Goal: Information Seeking & Learning: Check status

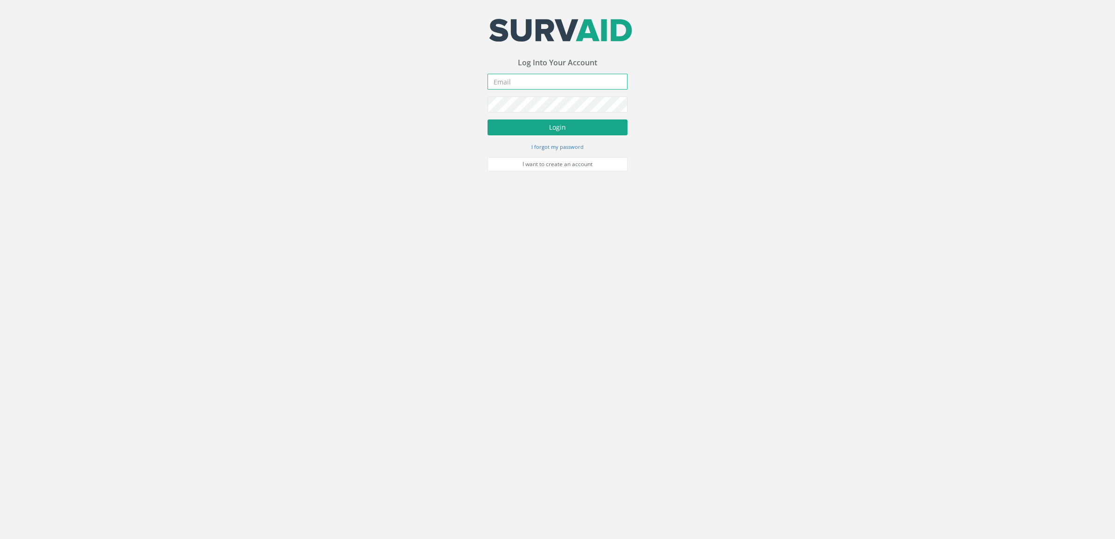
type input "[DOMAIN_NAME][EMAIL_ADDRESS][DOMAIN_NAME]"
click at [575, 125] on button "Login" at bounding box center [558, 127] width 140 height 16
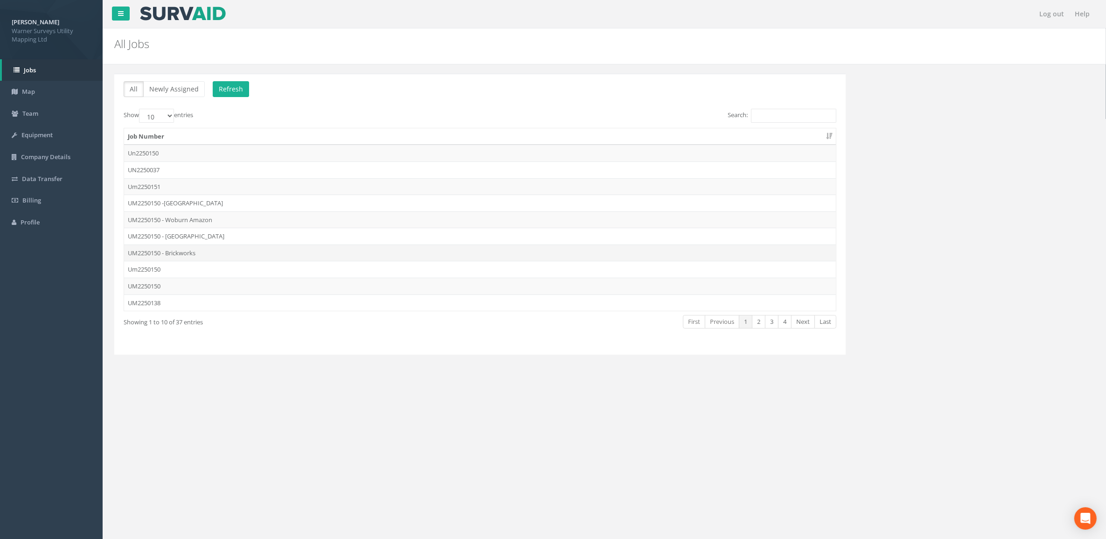
click at [189, 253] on td "UM2250150 - Brickworks" at bounding box center [480, 252] width 712 height 17
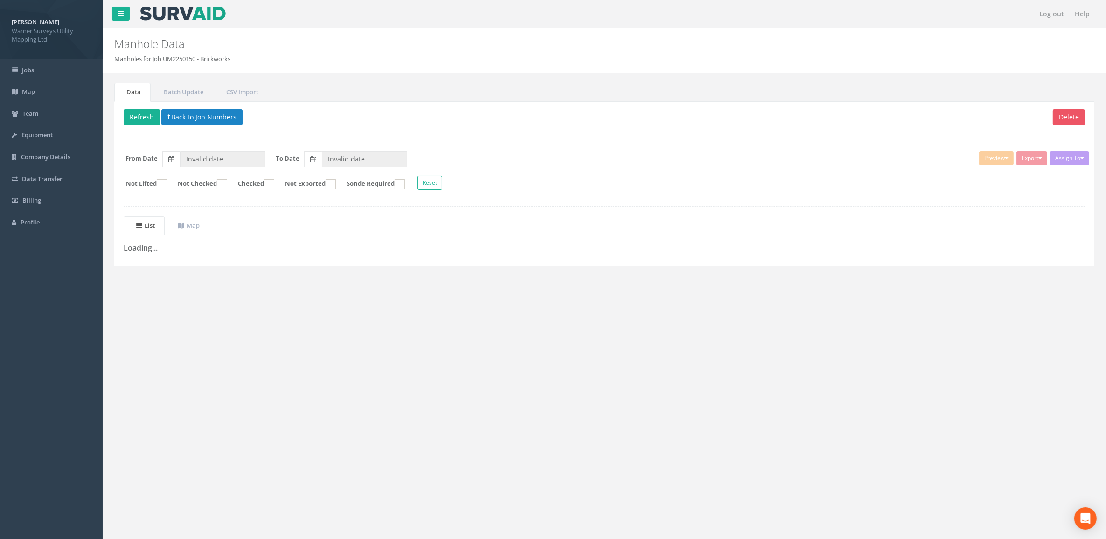
type input "[DATE]"
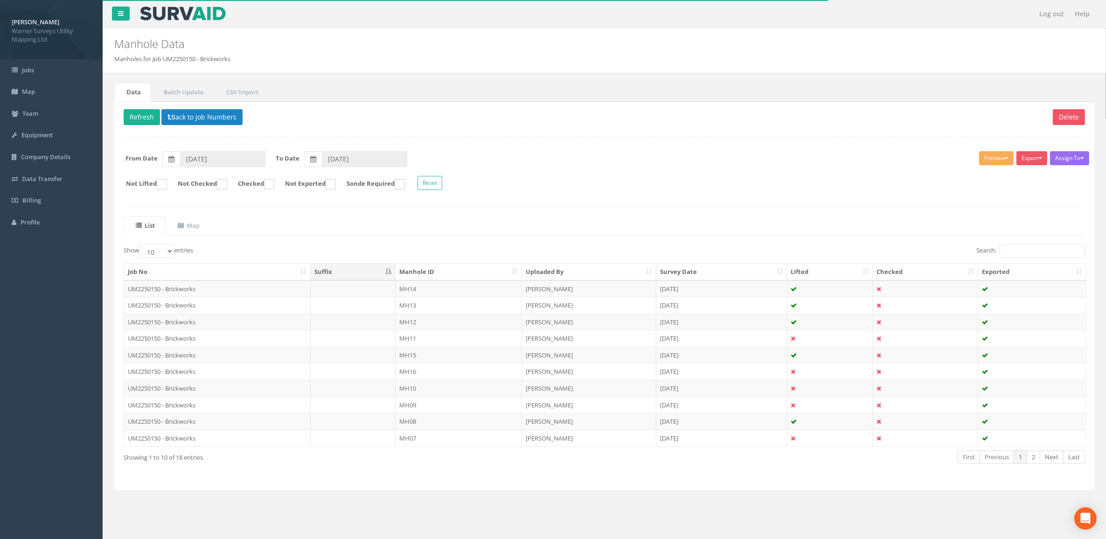
click at [439, 274] on th "Manhole ID" at bounding box center [459, 272] width 126 height 17
click at [172, 115] on button "Back to Job Numbers" at bounding box center [201, 117] width 81 height 16
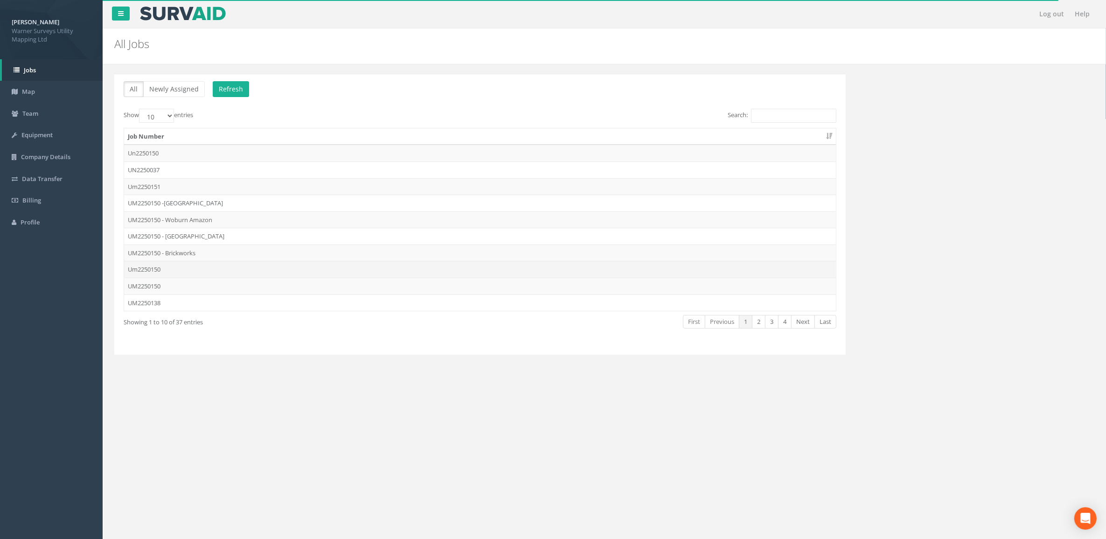
click at [178, 272] on td "Um2250150" at bounding box center [480, 269] width 712 height 17
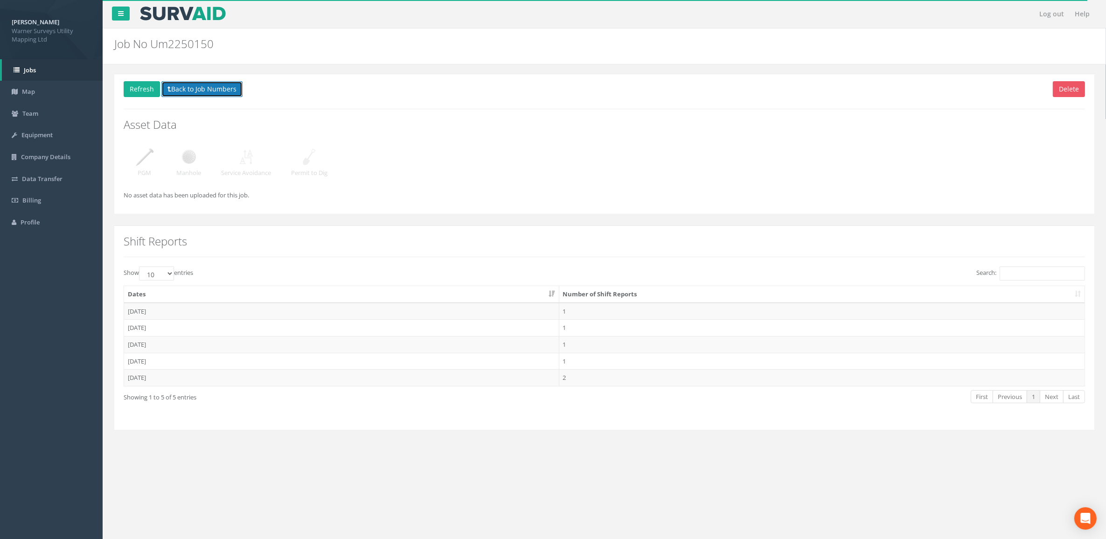
drag, startPoint x: 173, startPoint y: 86, endPoint x: 176, endPoint y: 101, distance: 15.2
click at [174, 87] on button "Back to Job Numbers" at bounding box center [201, 89] width 81 height 16
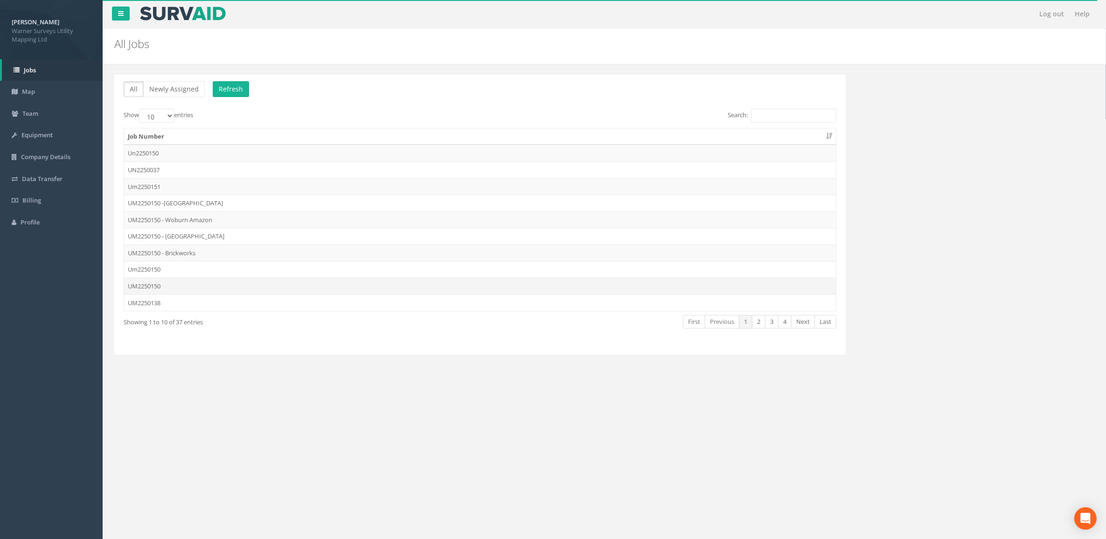
click at [167, 289] on td "UM2250150" at bounding box center [480, 286] width 712 height 17
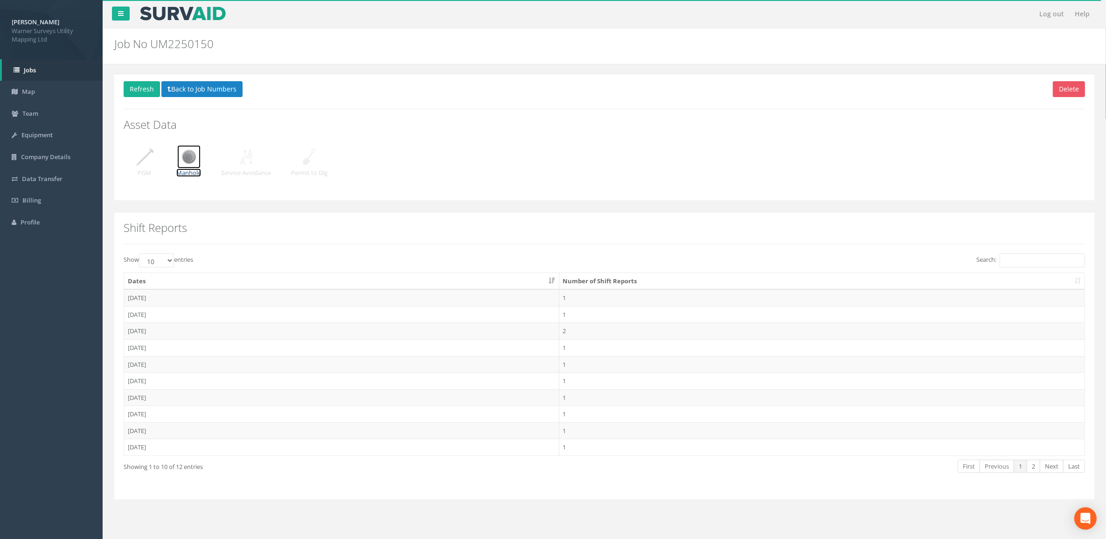
click at [190, 161] on img at bounding box center [188, 156] width 23 height 23
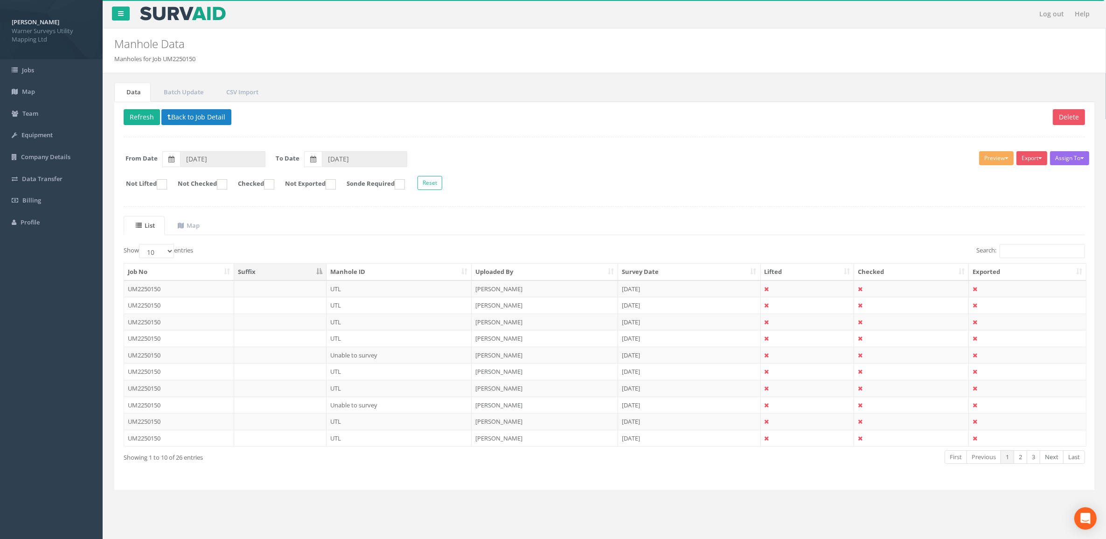
click at [491, 272] on th "Uploaded By" at bounding box center [545, 272] width 146 height 17
click at [167, 251] on select "10 25 50 100" at bounding box center [156, 251] width 35 height 14
select select "100"
click at [140, 245] on select "10 25 50 100" at bounding box center [156, 251] width 35 height 14
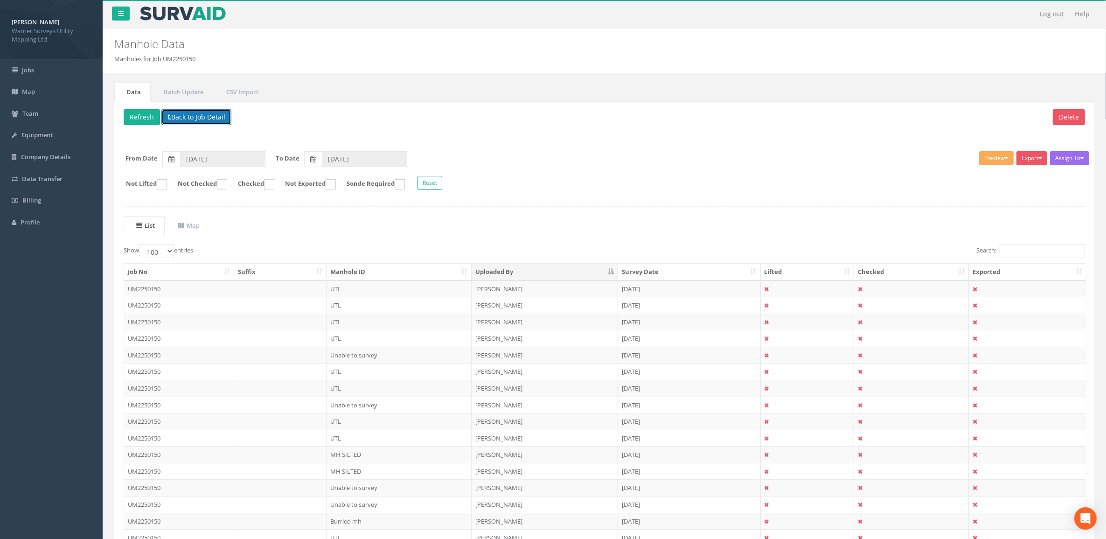
click at [190, 117] on button "Back to Job Detail" at bounding box center [196, 117] width 70 height 16
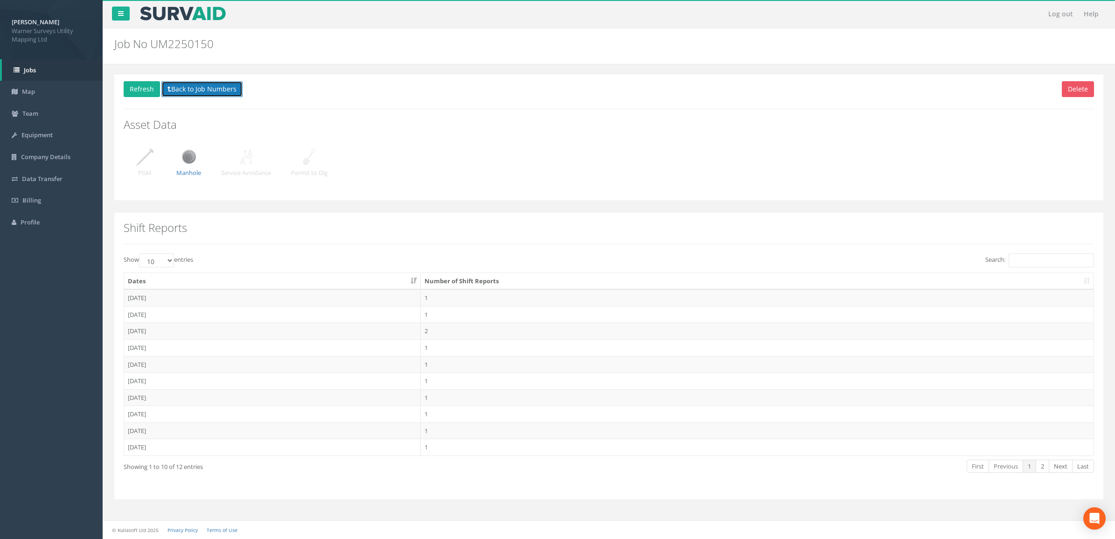
click at [167, 91] on icon at bounding box center [169, 89] width 4 height 7
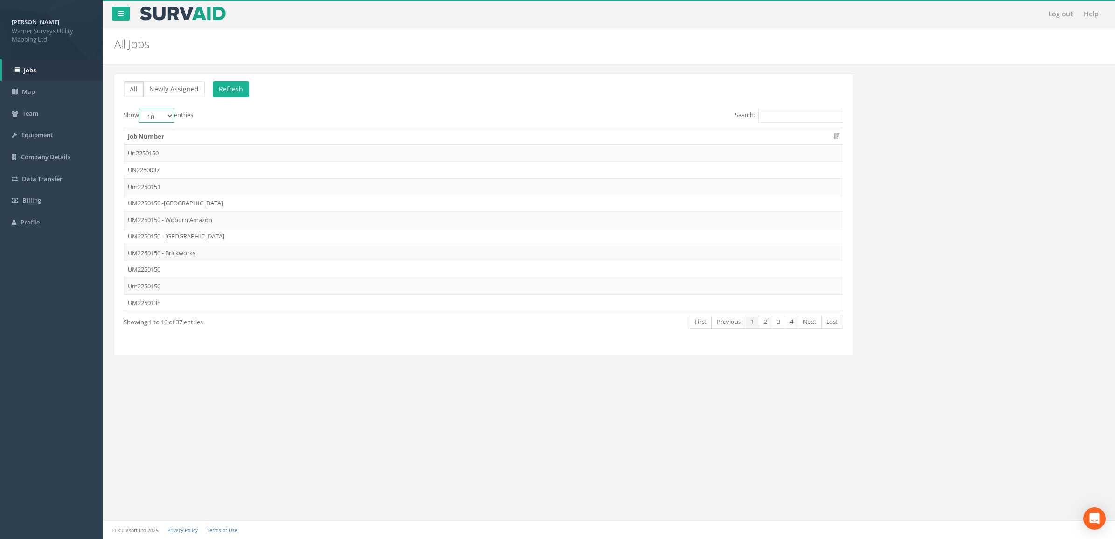
click at [163, 120] on select "10 25 50 100" at bounding box center [156, 116] width 35 height 14
select select "100"
click at [140, 109] on select "10 25 50 100" at bounding box center [156, 116] width 35 height 14
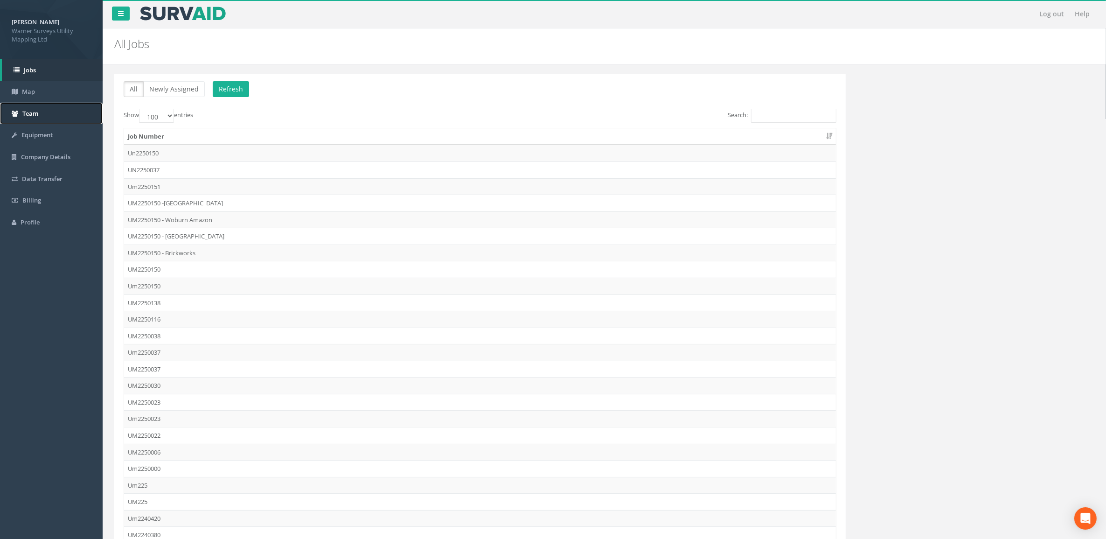
click at [33, 111] on span "Team" at bounding box center [30, 113] width 16 height 8
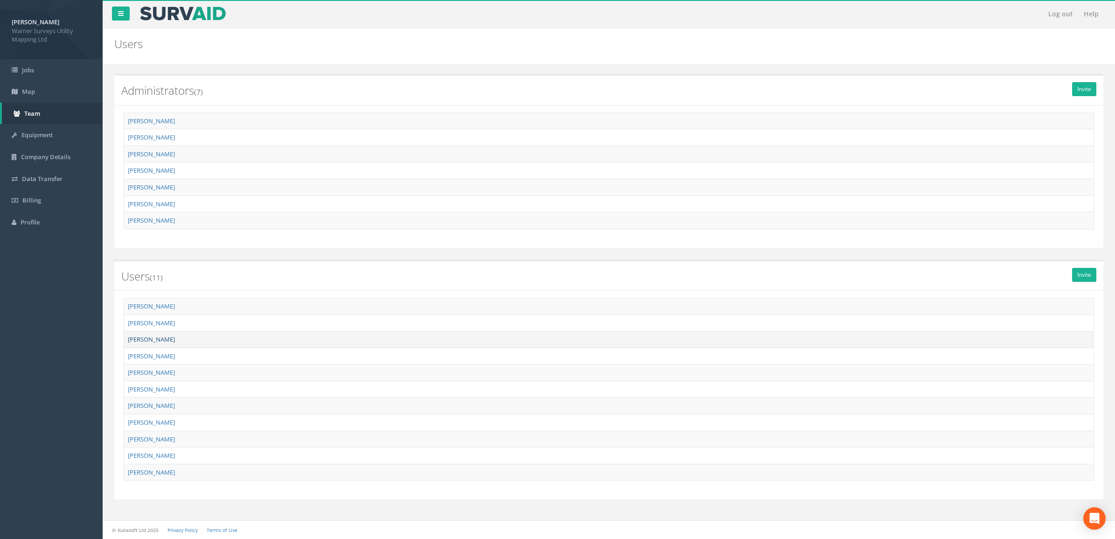
click at [175, 341] on link "[PERSON_NAME]" at bounding box center [151, 339] width 47 height 8
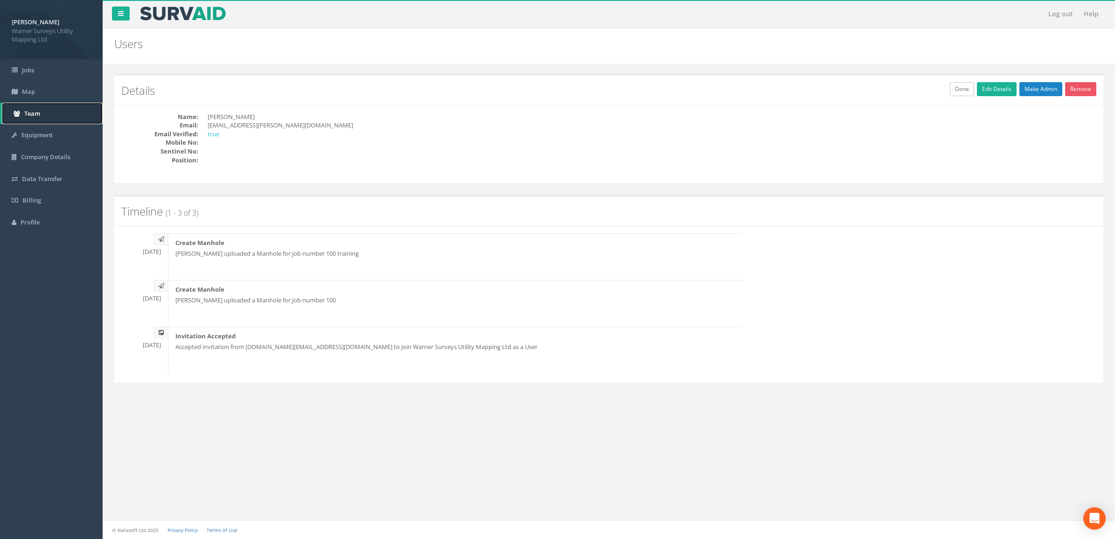
click at [42, 114] on link "Team" at bounding box center [52, 114] width 101 height 22
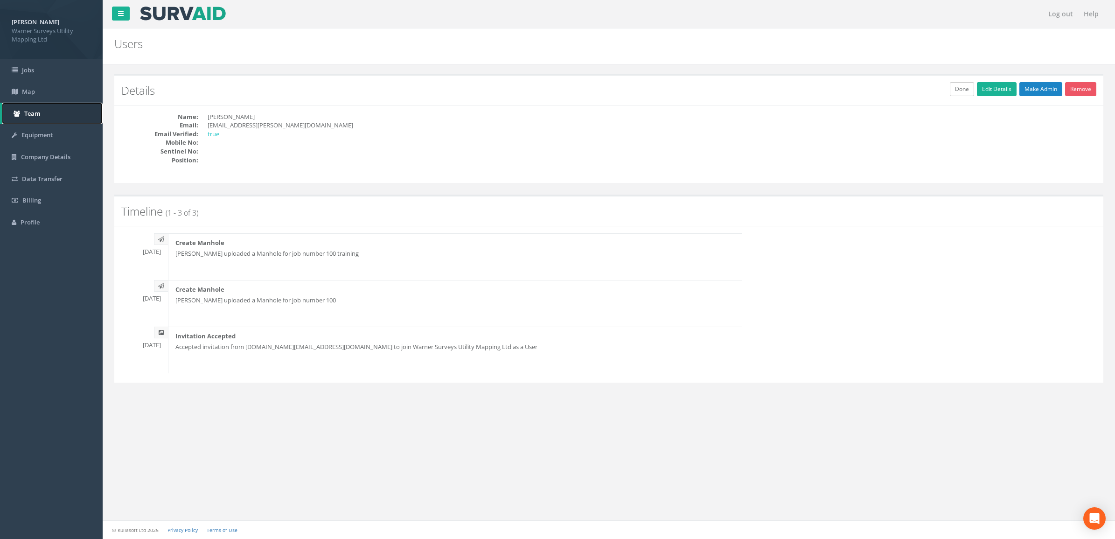
click at [41, 108] on link "Team" at bounding box center [52, 114] width 101 height 22
click at [36, 106] on link "Team" at bounding box center [52, 114] width 101 height 22
click at [31, 89] on span "Map" at bounding box center [28, 91] width 13 height 8
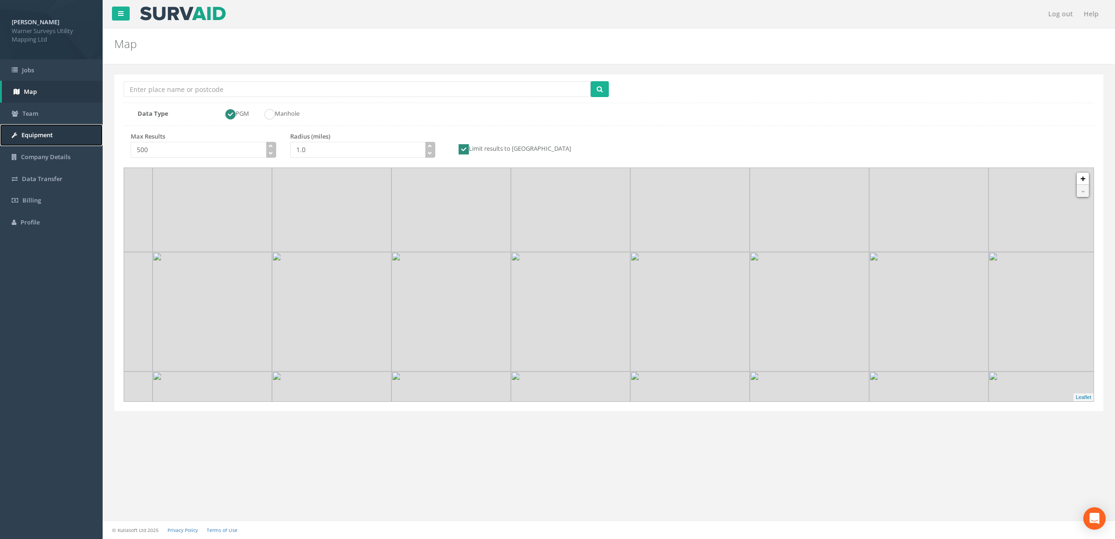
click at [55, 141] on link "Equipment" at bounding box center [51, 135] width 103 height 22
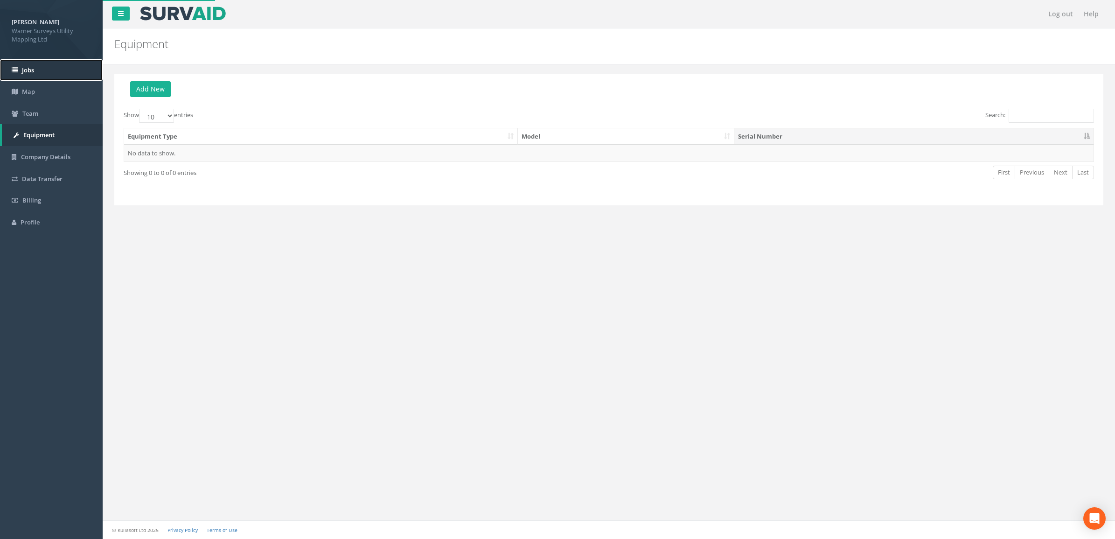
click at [45, 76] on link "Jobs" at bounding box center [51, 70] width 103 height 22
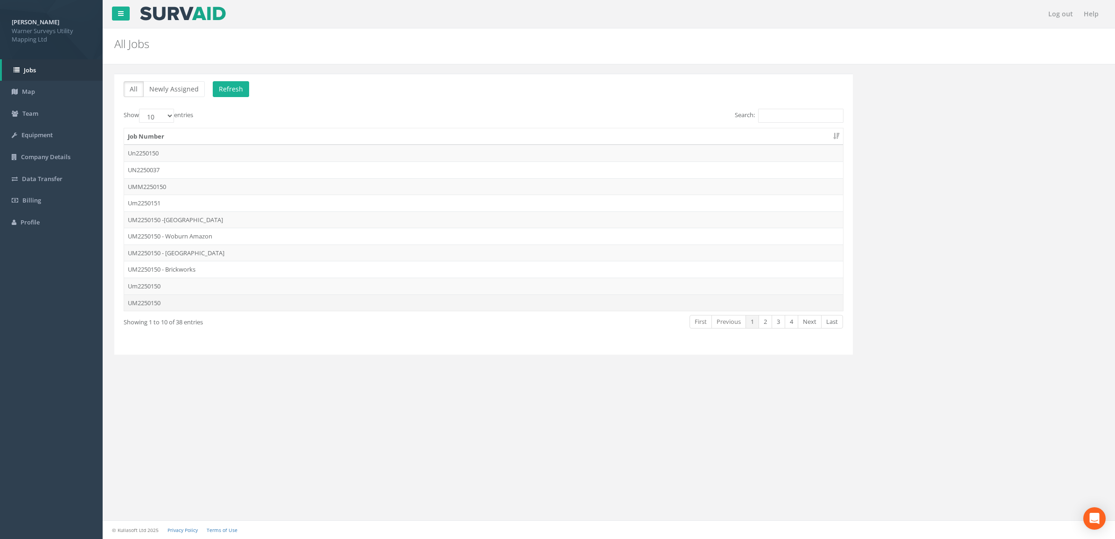
click at [173, 302] on td "UM2250150" at bounding box center [483, 302] width 719 height 17
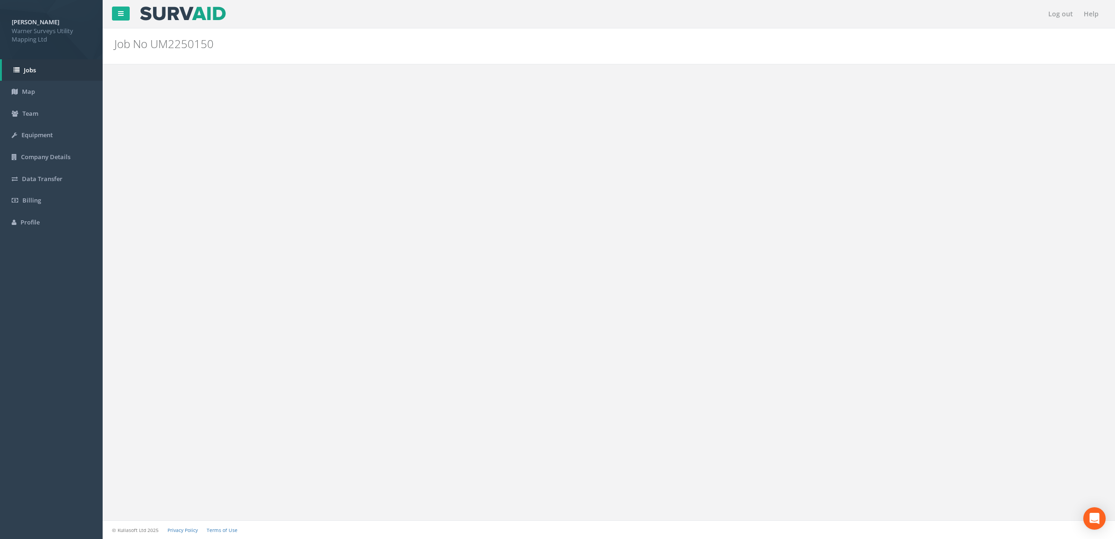
click at [183, 169] on p "Manhole" at bounding box center [188, 172] width 25 height 9
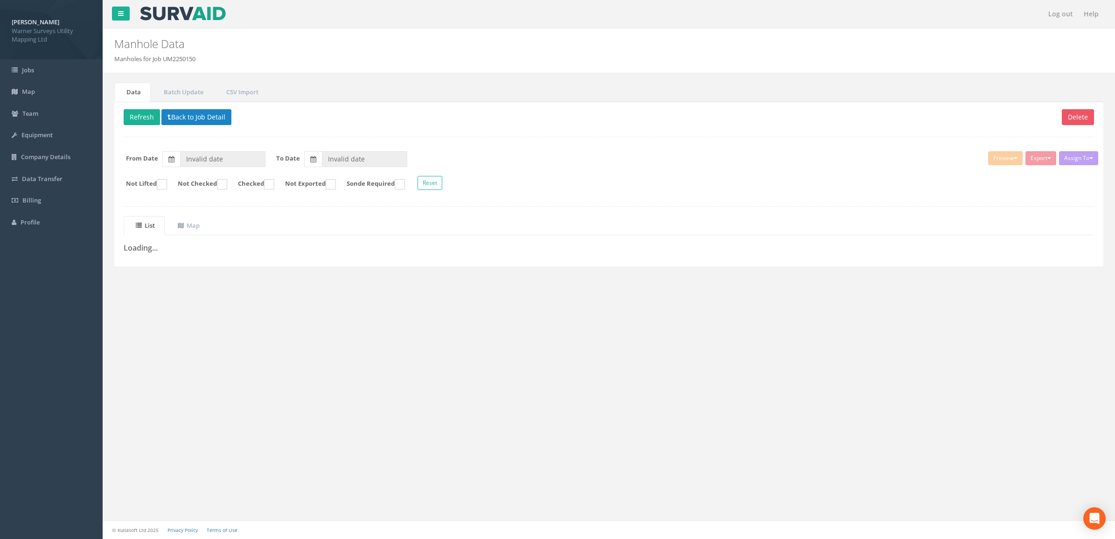
type input "[DATE]"
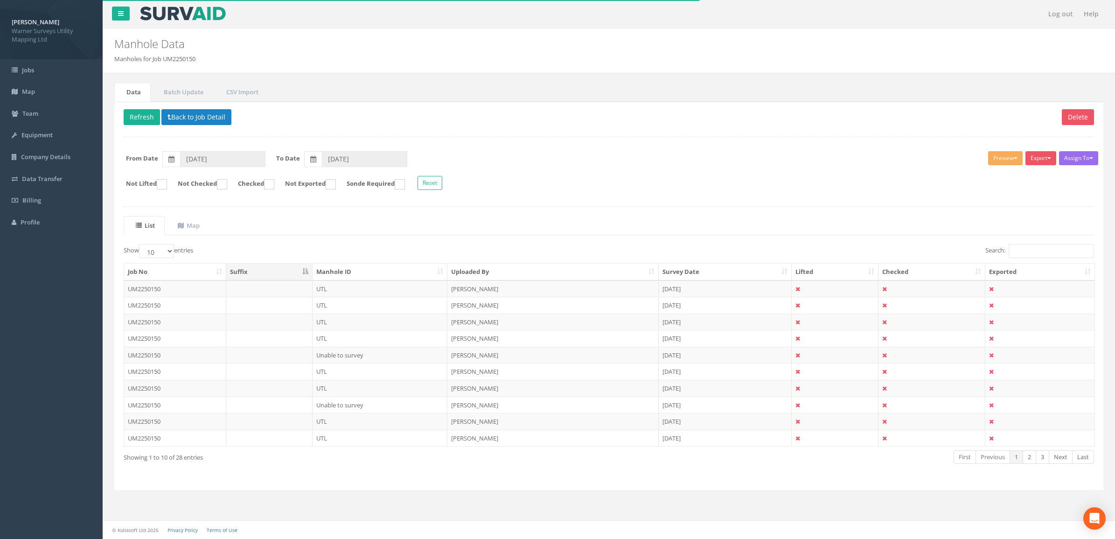
click at [487, 273] on th "Uploaded By" at bounding box center [552, 272] width 211 height 17
click at [171, 255] on select "10 25 50 100" at bounding box center [156, 251] width 35 height 14
select select "100"
click at [140, 245] on select "10 25 50 100" at bounding box center [156, 251] width 35 height 14
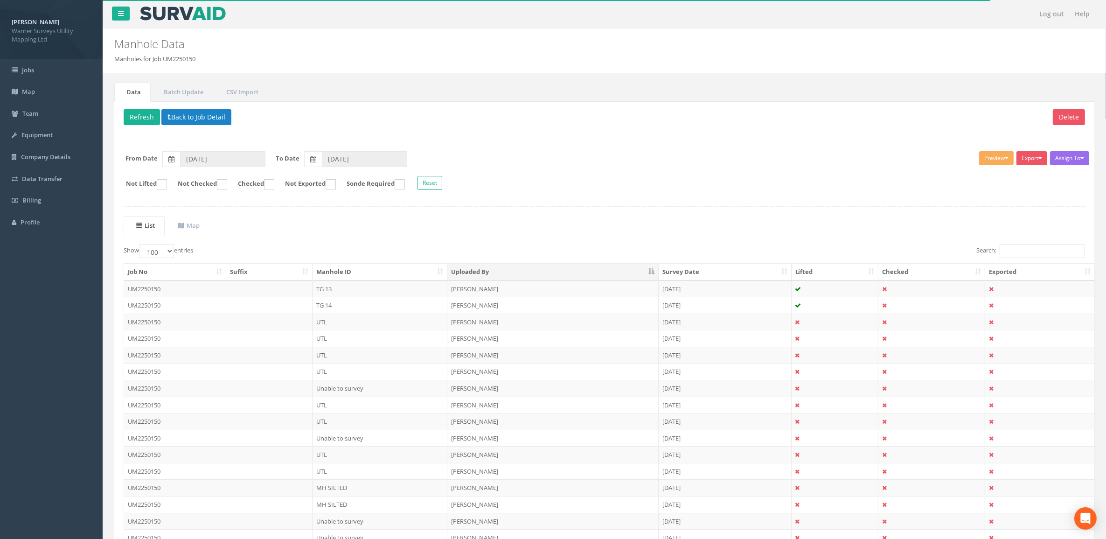
click at [368, 271] on th "Manhole ID" at bounding box center [380, 272] width 135 height 17
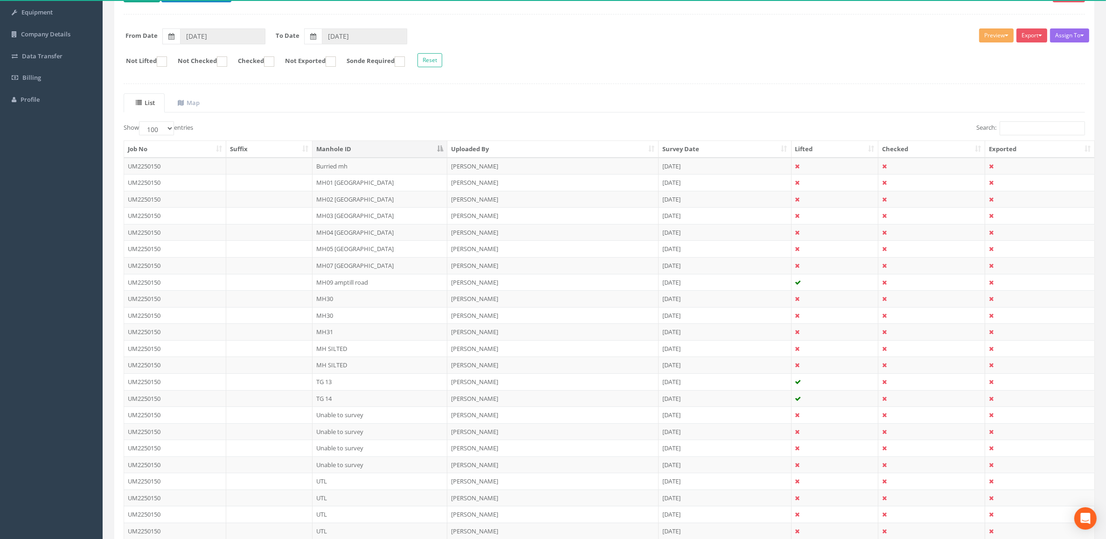
scroll to position [52, 0]
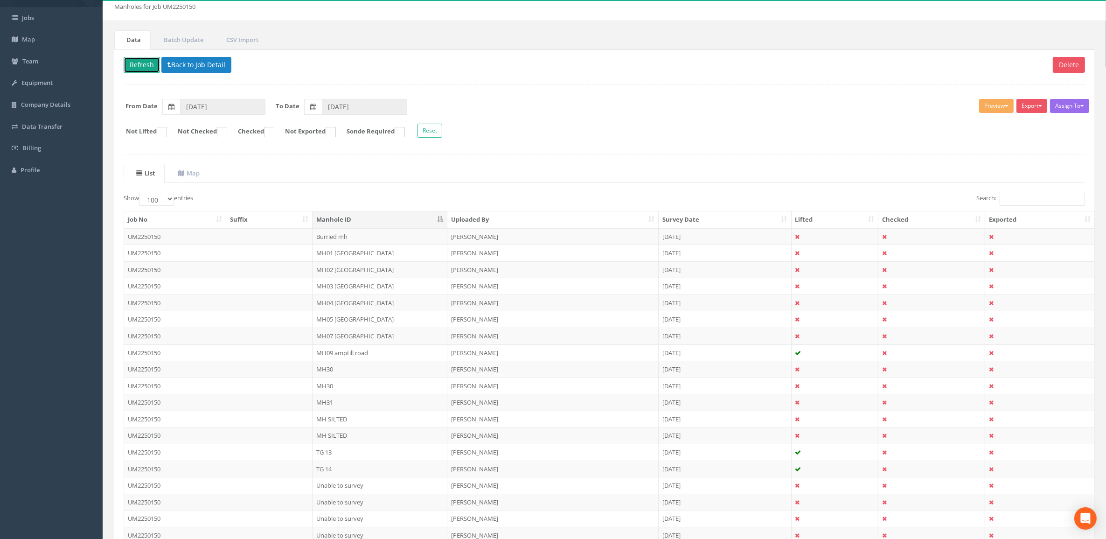
click at [153, 64] on button "Refresh" at bounding box center [142, 65] width 36 height 16
click at [141, 64] on button "Refresh" at bounding box center [142, 65] width 36 height 16
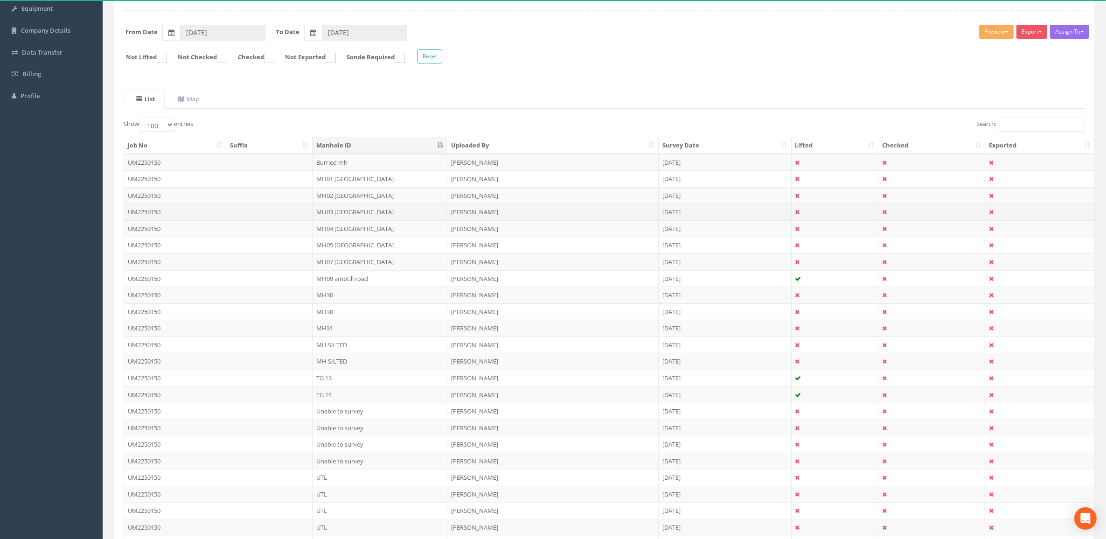
scroll to position [0, 0]
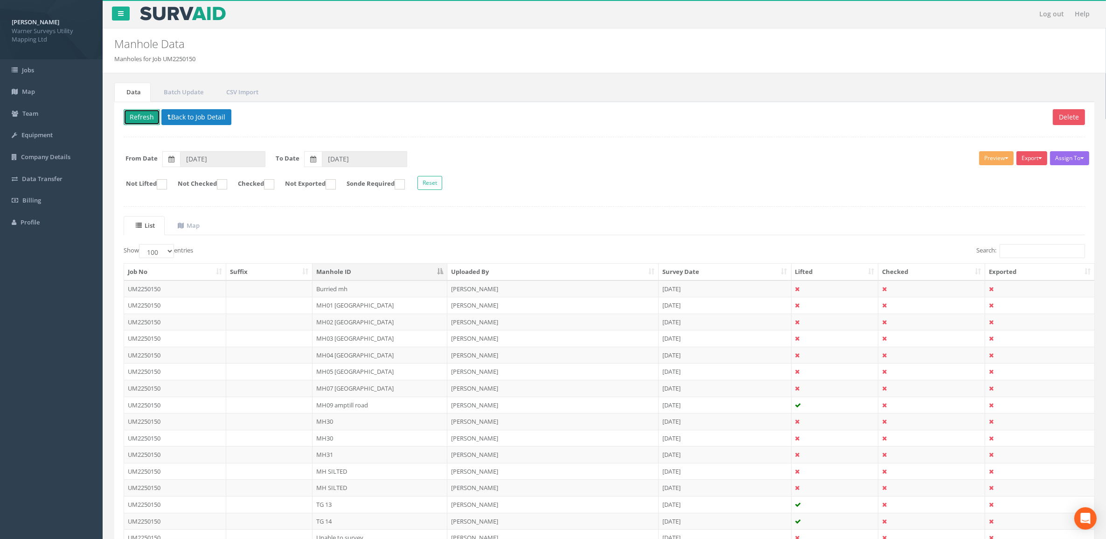
click at [148, 114] on button "Refresh" at bounding box center [142, 117] width 36 height 16
click at [173, 117] on button "Back to Job Detail" at bounding box center [196, 117] width 70 height 16
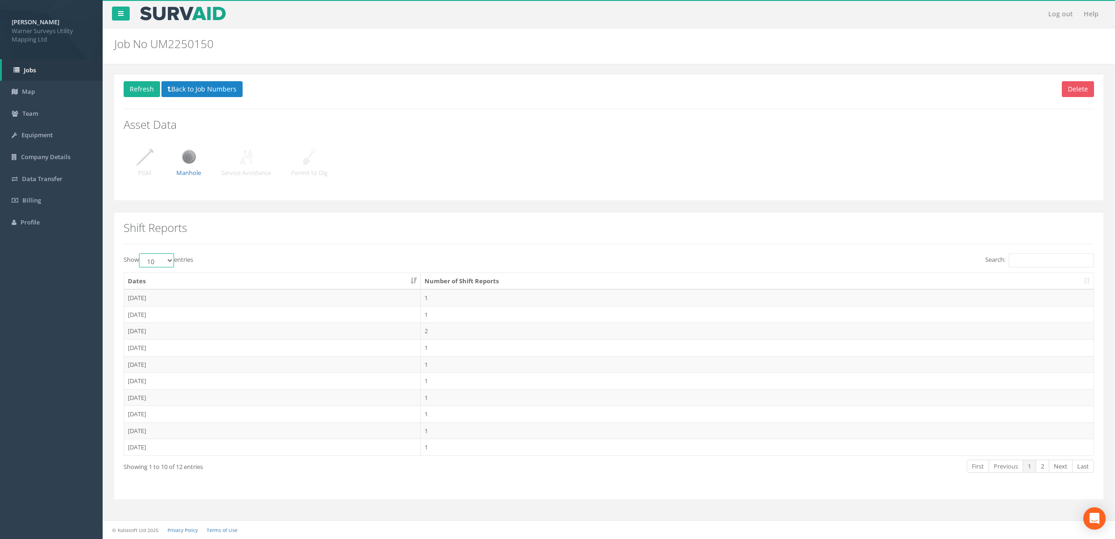
click at [167, 266] on select "10 25 50 100" at bounding box center [156, 260] width 35 height 14
select select "100"
click at [140, 254] on select "10 25 50 100" at bounding box center [156, 260] width 35 height 14
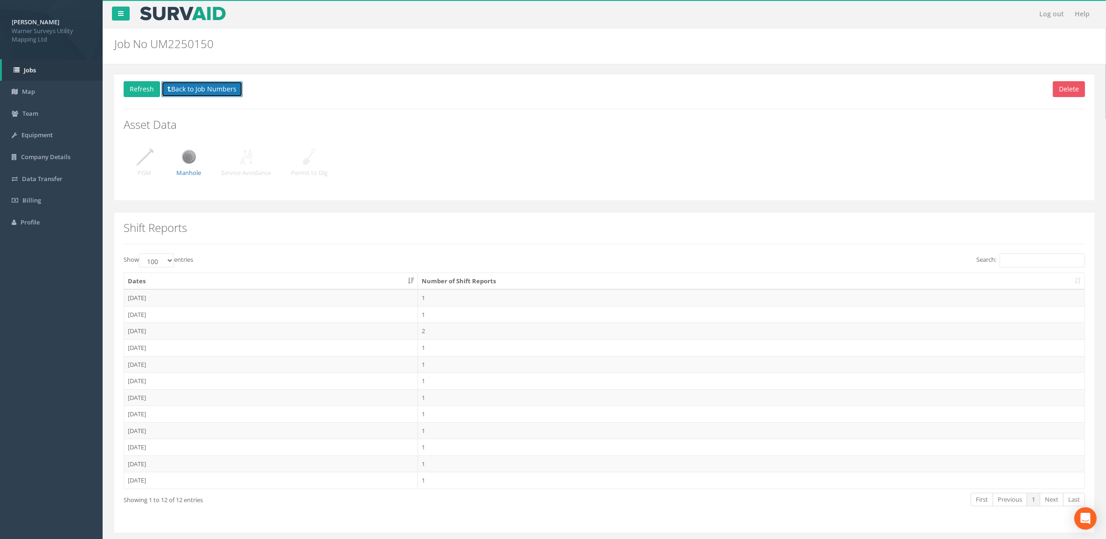
click at [166, 90] on button "Back to Job Numbers" at bounding box center [201, 89] width 81 height 16
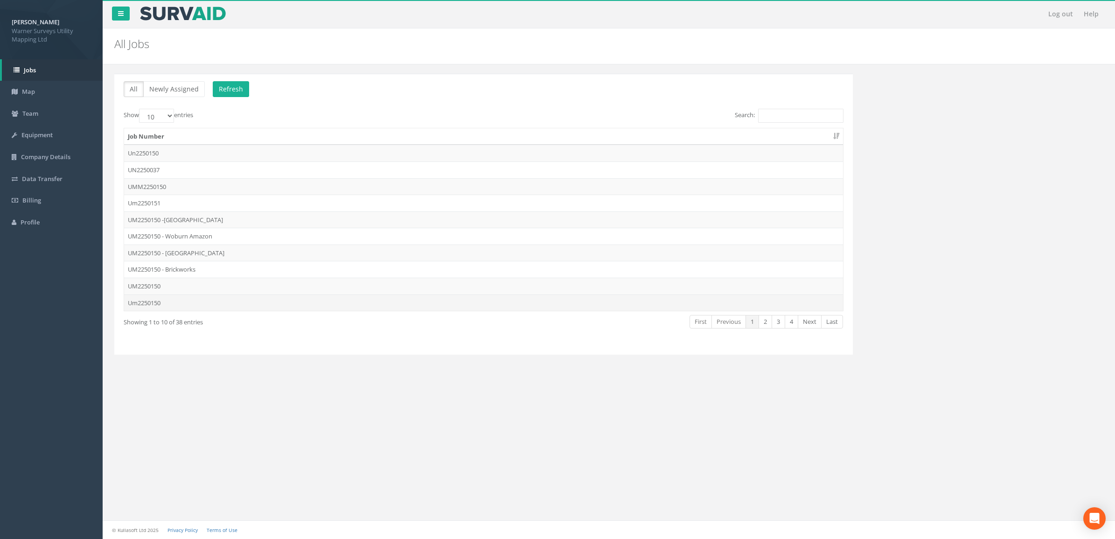
click at [171, 305] on td "Um2250150" at bounding box center [483, 302] width 719 height 17
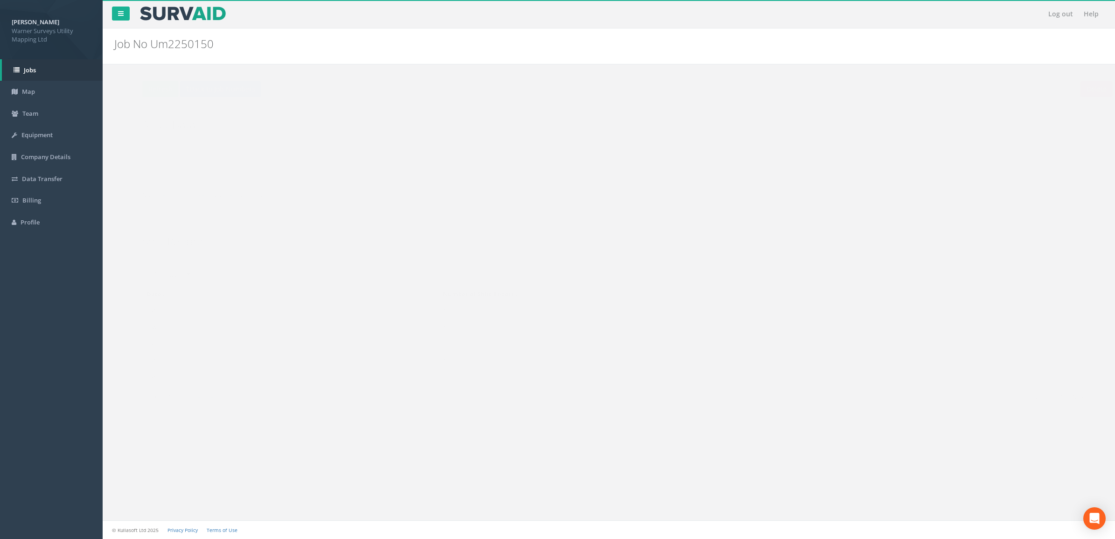
click at [188, 162] on img at bounding box center [188, 156] width 23 height 23
click at [181, 91] on button "Back to Job Numbers" at bounding box center [201, 89] width 81 height 16
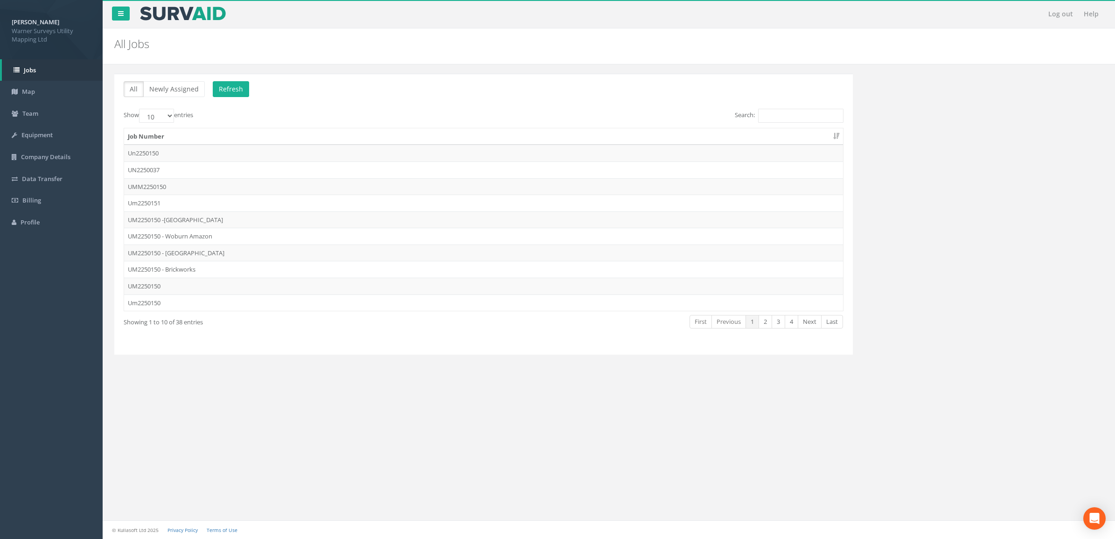
drag, startPoint x: 167, startPoint y: 285, endPoint x: 175, endPoint y: 269, distance: 18.2
click at [168, 285] on td "UM2250150" at bounding box center [483, 286] width 719 height 17
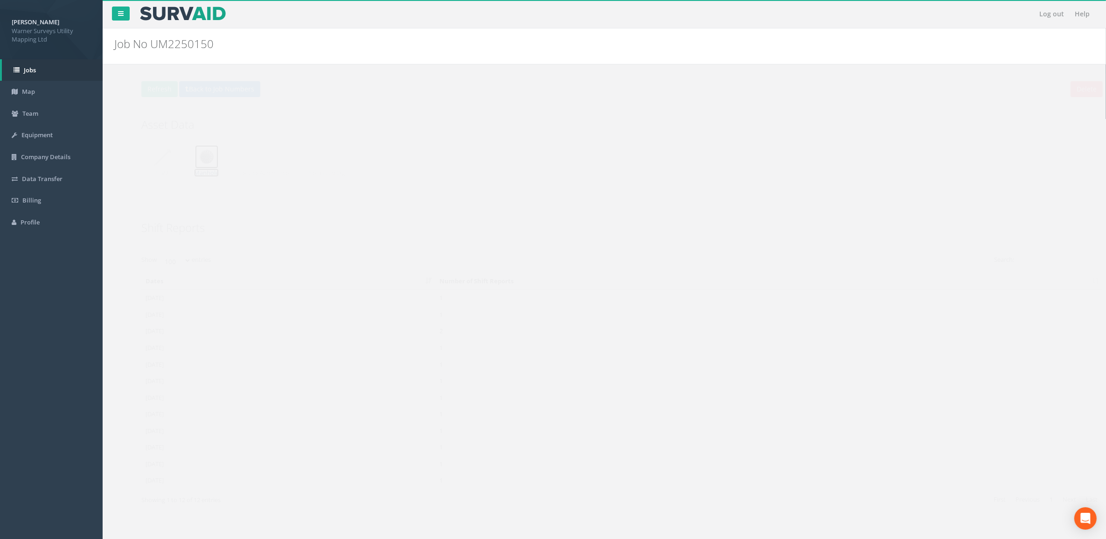
click at [195, 156] on img at bounding box center [188, 156] width 23 height 23
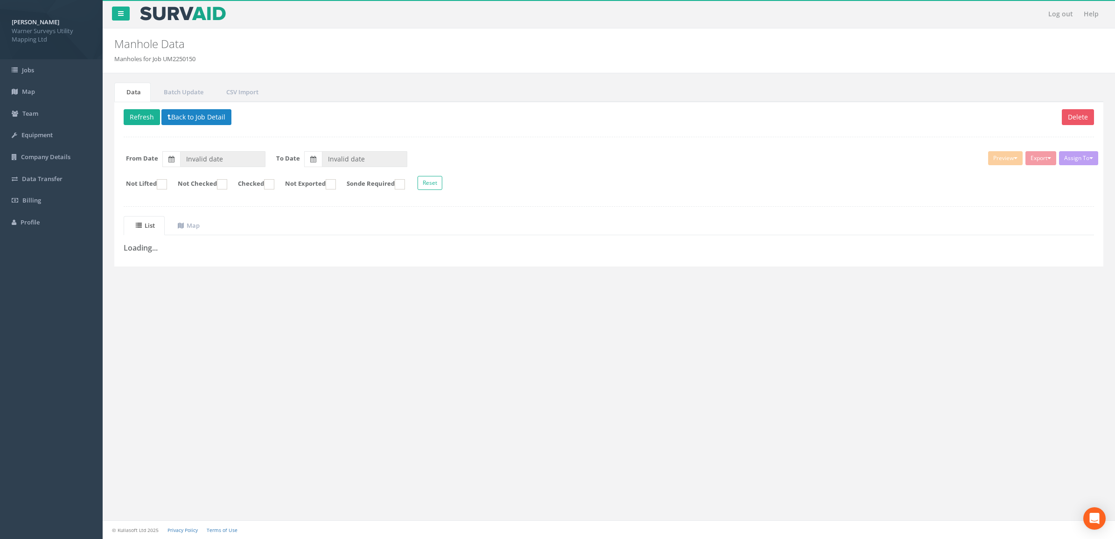
type input "[DATE]"
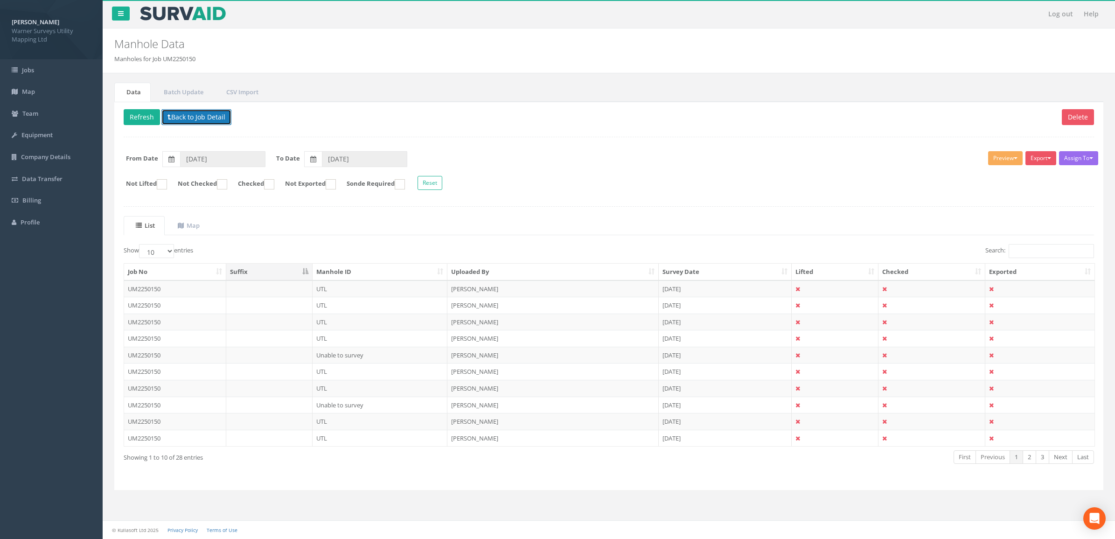
click at [192, 111] on button "Back to Job Detail" at bounding box center [196, 117] width 70 height 16
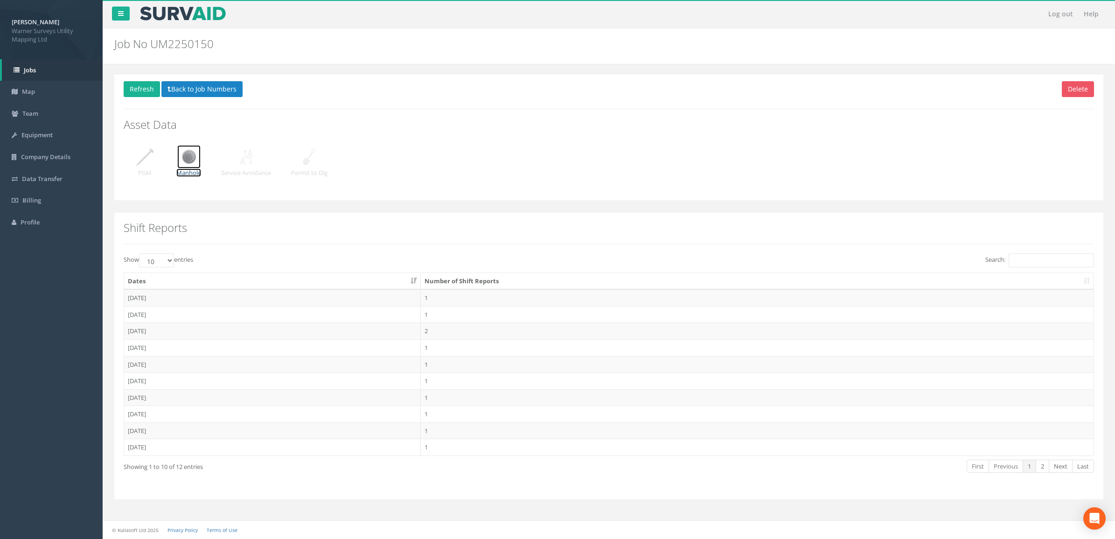
click at [190, 166] on img at bounding box center [188, 156] width 23 height 23
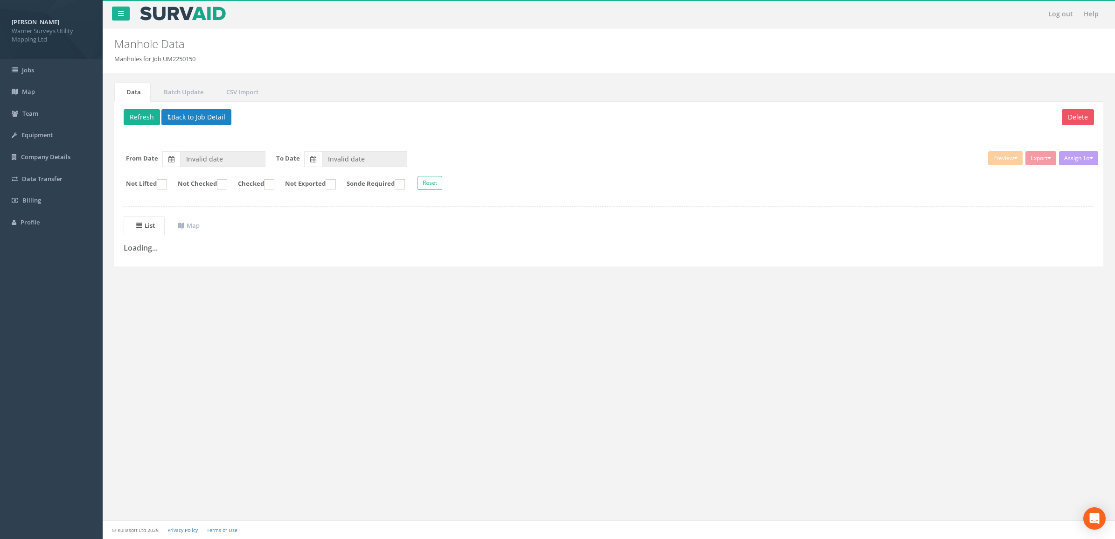
type input "[DATE]"
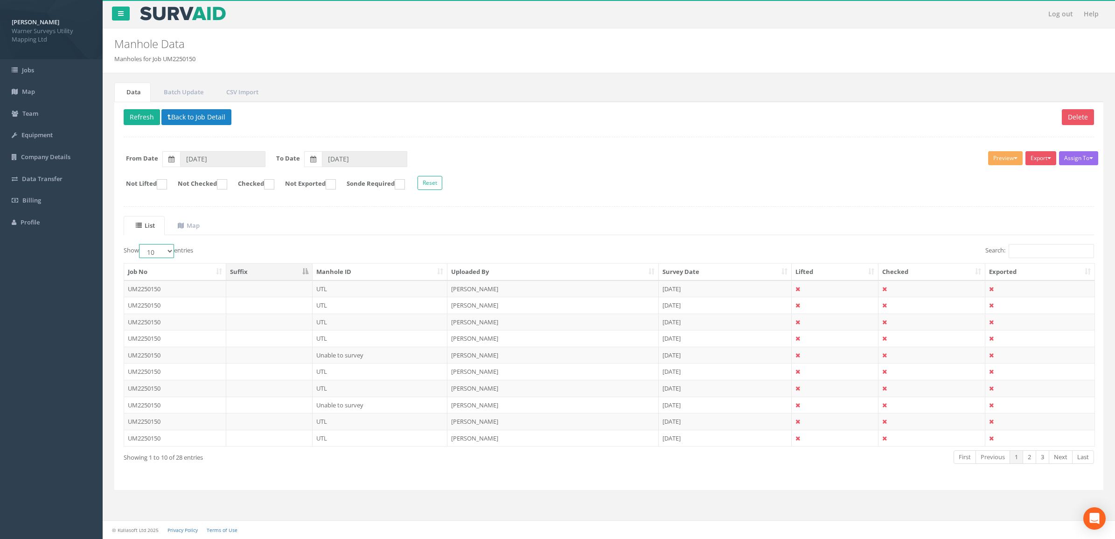
click at [170, 252] on select "10 25 50 100" at bounding box center [156, 251] width 35 height 14
select select "100"
click at [140, 245] on select "10 25 50 100" at bounding box center [156, 251] width 35 height 14
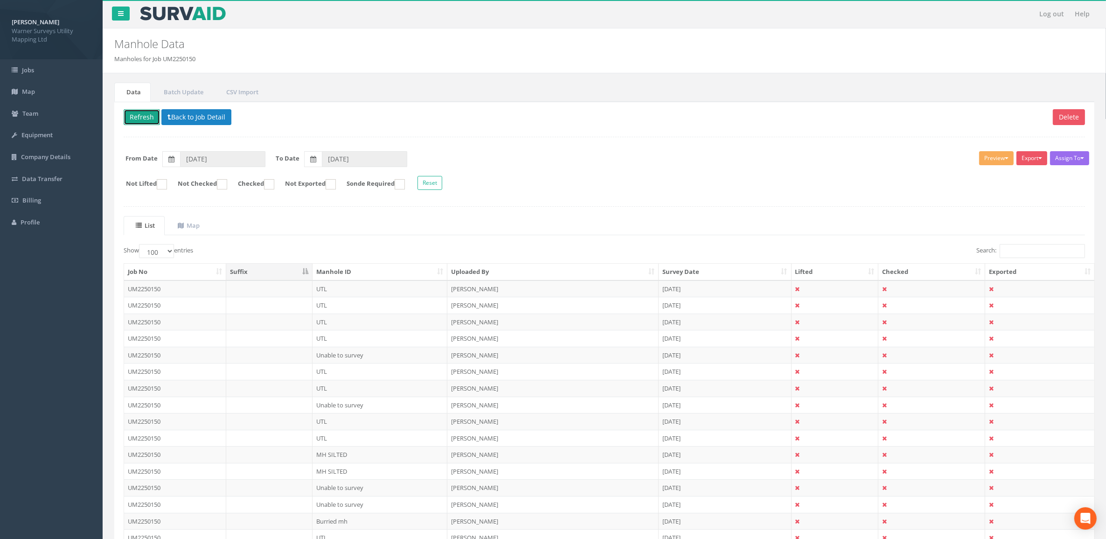
click at [141, 116] on button "Refresh" at bounding box center [142, 117] width 36 height 16
click at [183, 125] on button "Back to Job Detail" at bounding box center [196, 117] width 70 height 16
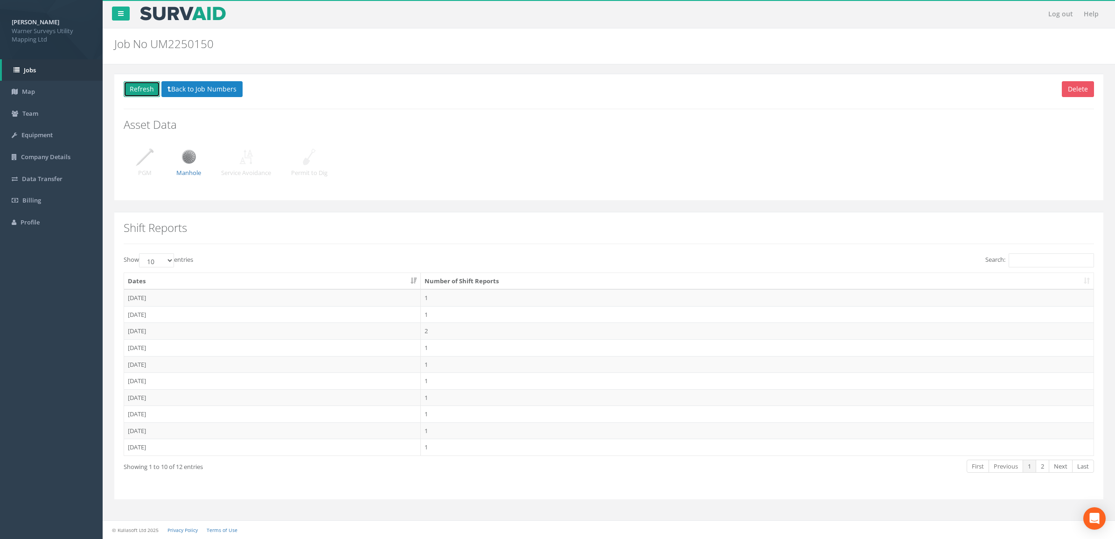
click at [148, 92] on button "Refresh" at bounding box center [142, 89] width 36 height 16
click at [192, 91] on button "Back to Job Numbers" at bounding box center [201, 89] width 81 height 16
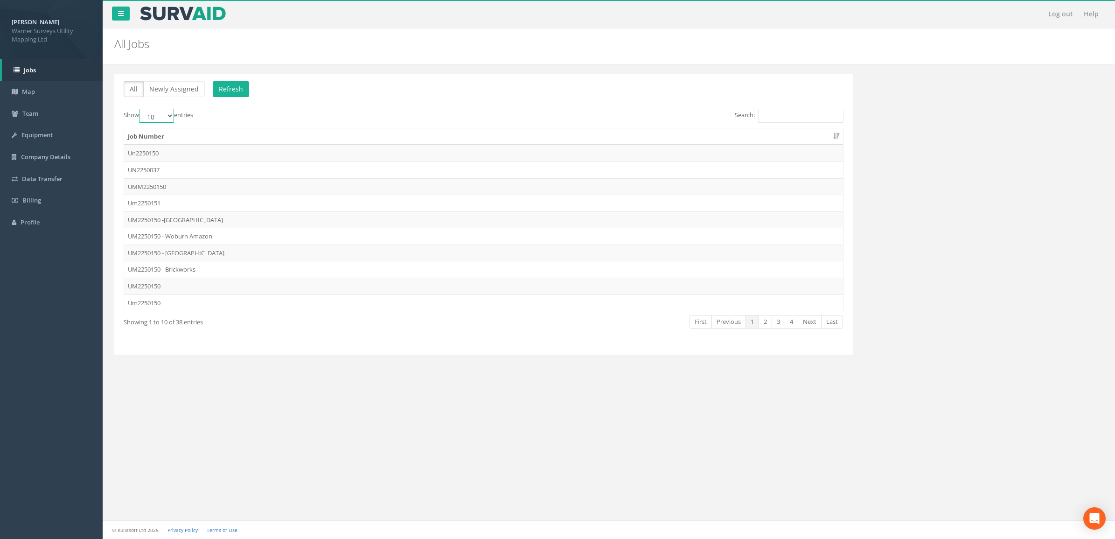
click at [167, 112] on select "10 25 50 100" at bounding box center [156, 116] width 35 height 14
select select "100"
click at [140, 109] on select "10 25 50 100" at bounding box center [156, 116] width 35 height 14
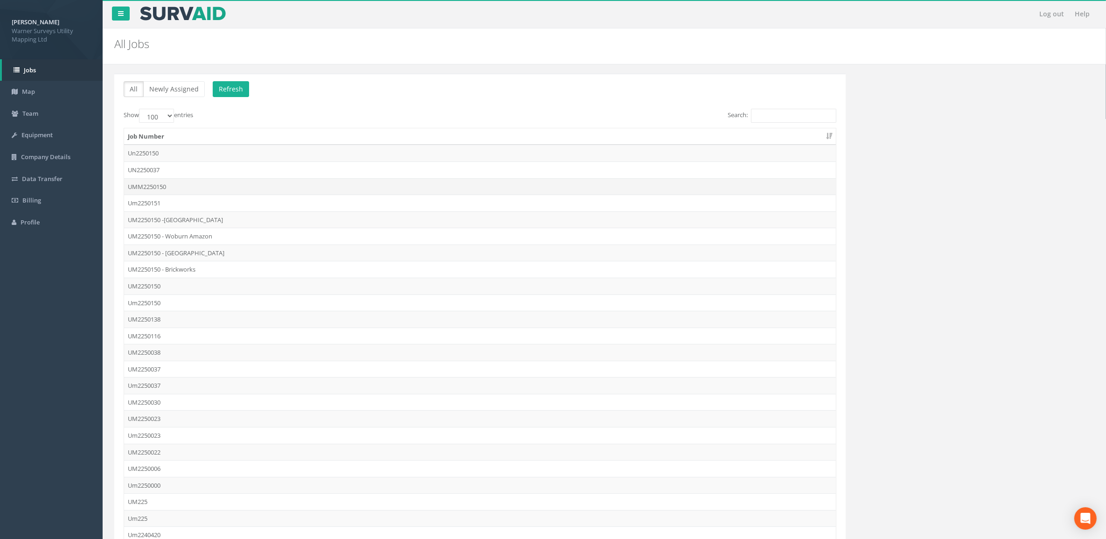
click at [208, 189] on td "UMM2250150" at bounding box center [480, 186] width 712 height 17
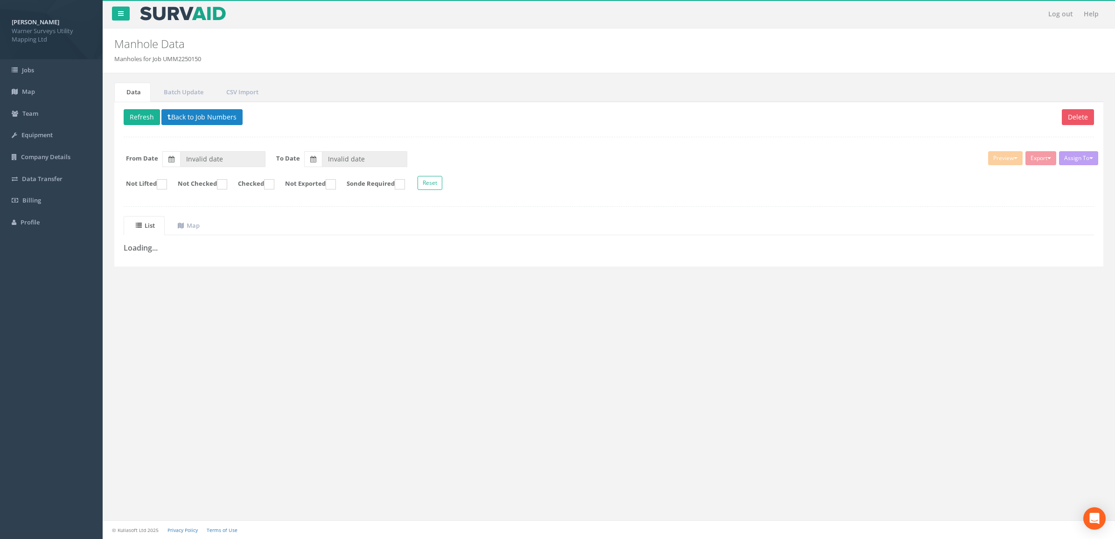
type input "[DATE]"
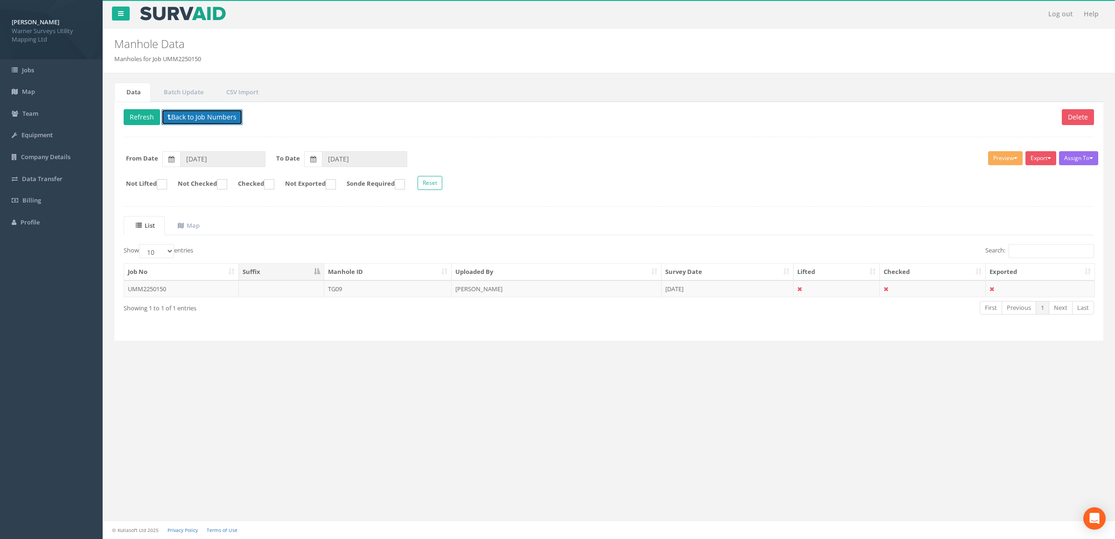
click at [175, 117] on button "Back to Job Numbers" at bounding box center [201, 117] width 81 height 16
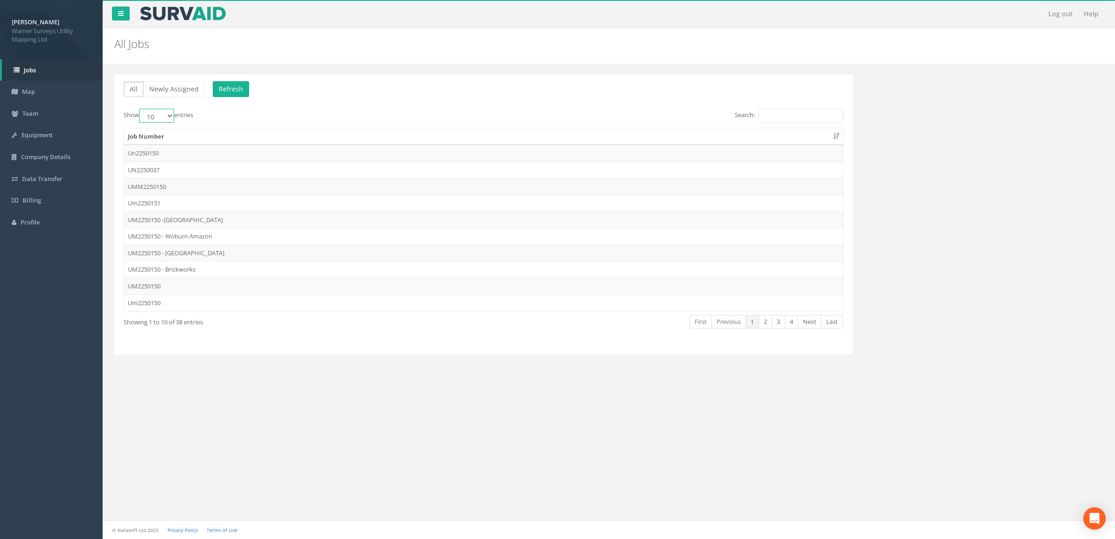
click at [168, 118] on select "10 25 50 100" at bounding box center [156, 116] width 35 height 14
select select "100"
click at [140, 109] on select "10 25 50 100" at bounding box center [156, 116] width 35 height 14
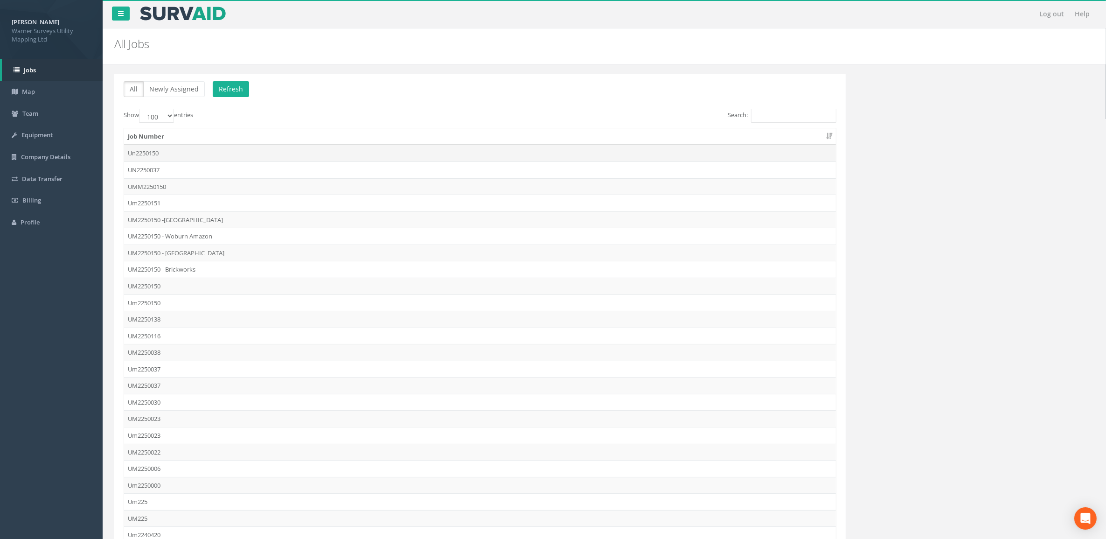
click at [194, 149] on td "Un2250150" at bounding box center [480, 153] width 712 height 17
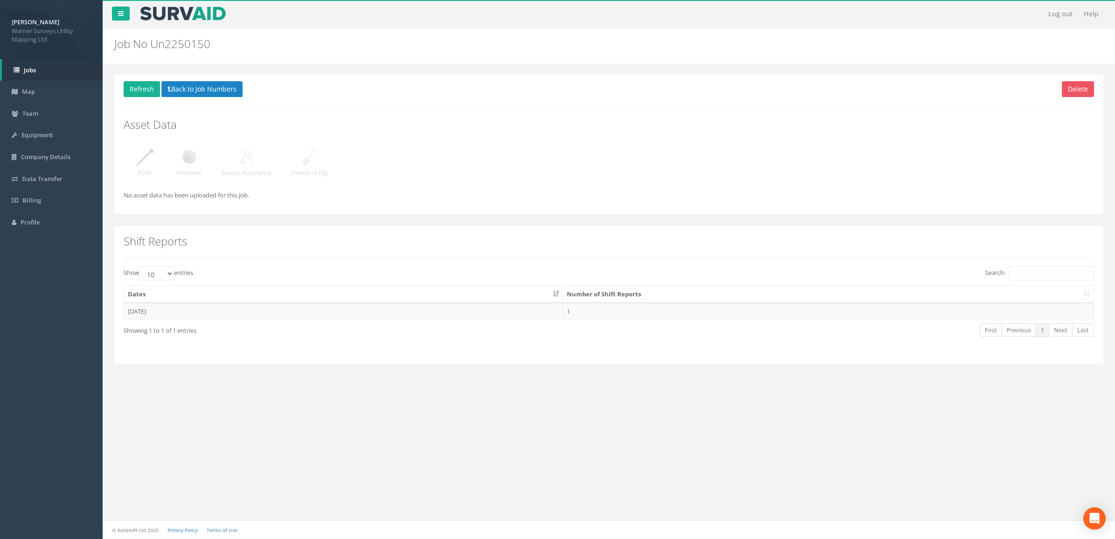
click at [192, 166] on img at bounding box center [188, 156] width 23 height 23
click at [176, 90] on button "Back to Job Numbers" at bounding box center [201, 89] width 81 height 16
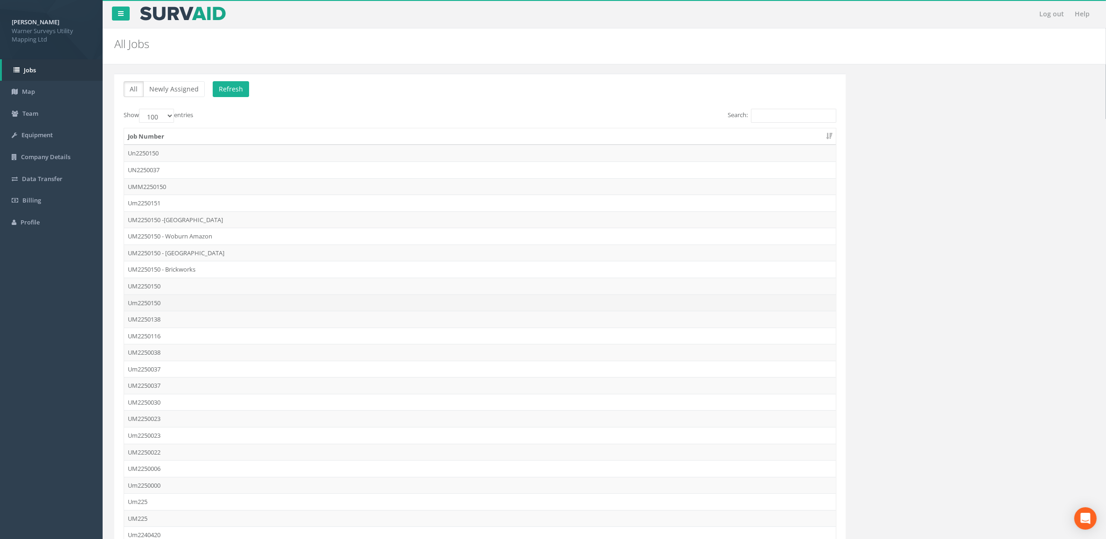
click at [206, 307] on td "Um2250150" at bounding box center [480, 302] width 712 height 17
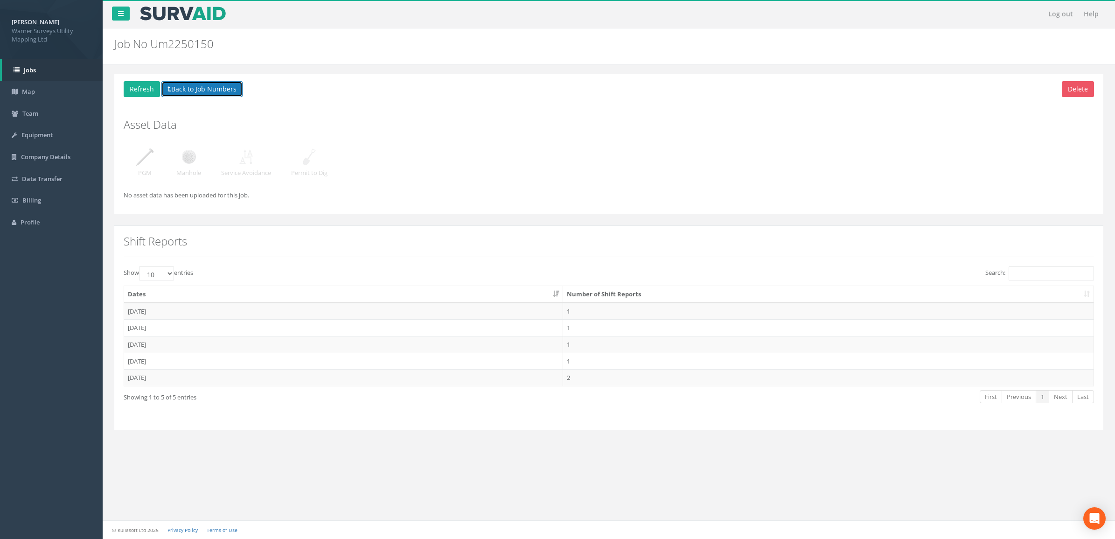
click at [176, 94] on button "Back to Job Numbers" at bounding box center [201, 89] width 81 height 16
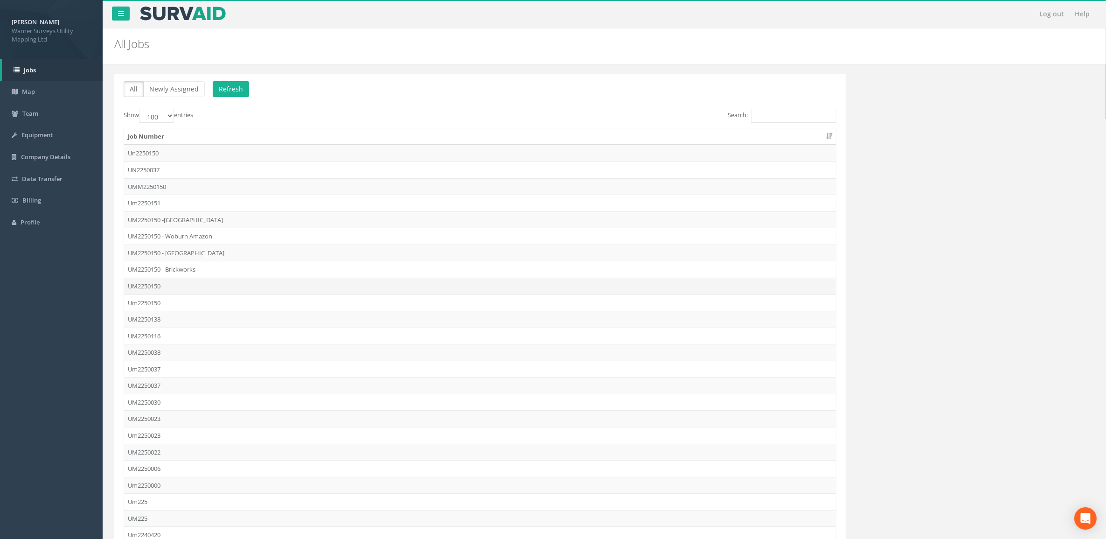
click at [161, 286] on td "UM2250150" at bounding box center [480, 286] width 712 height 17
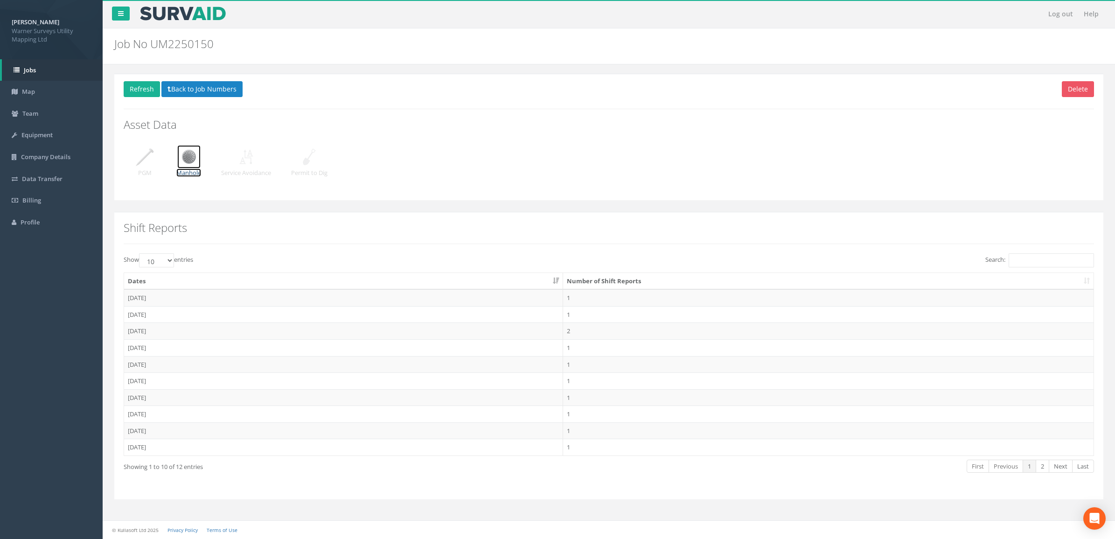
click at [187, 155] on img at bounding box center [188, 156] width 23 height 23
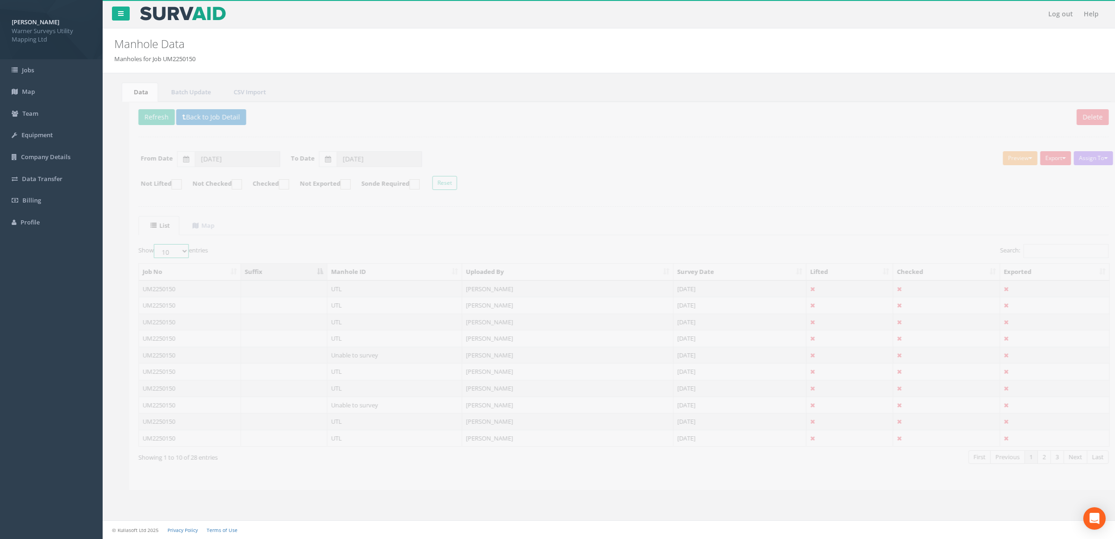
click at [161, 249] on select "10 25 50 100" at bounding box center [156, 251] width 35 height 14
select select "100"
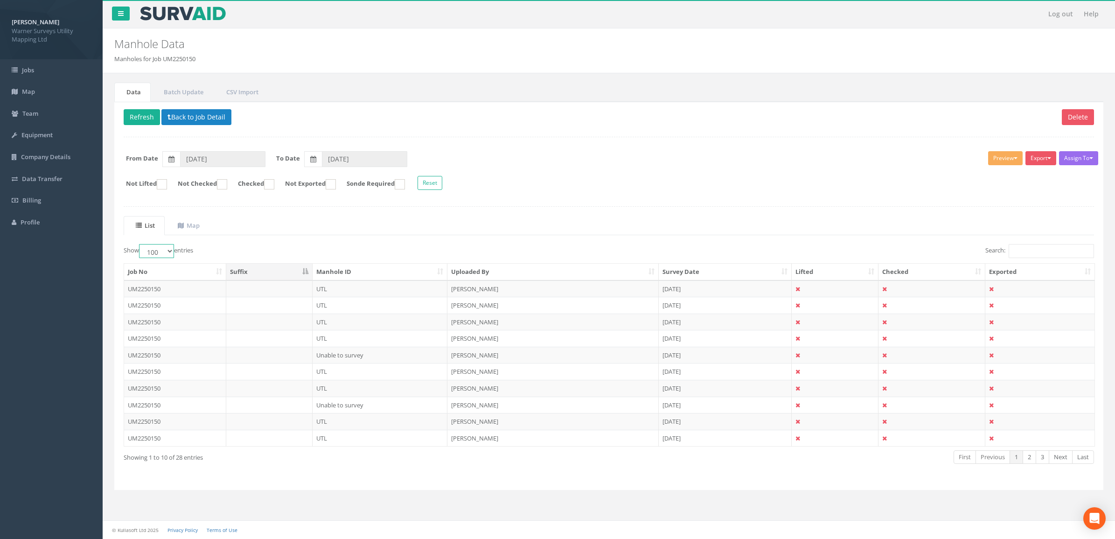
click at [140, 245] on select "10 25 50 100" at bounding box center [156, 251] width 35 height 14
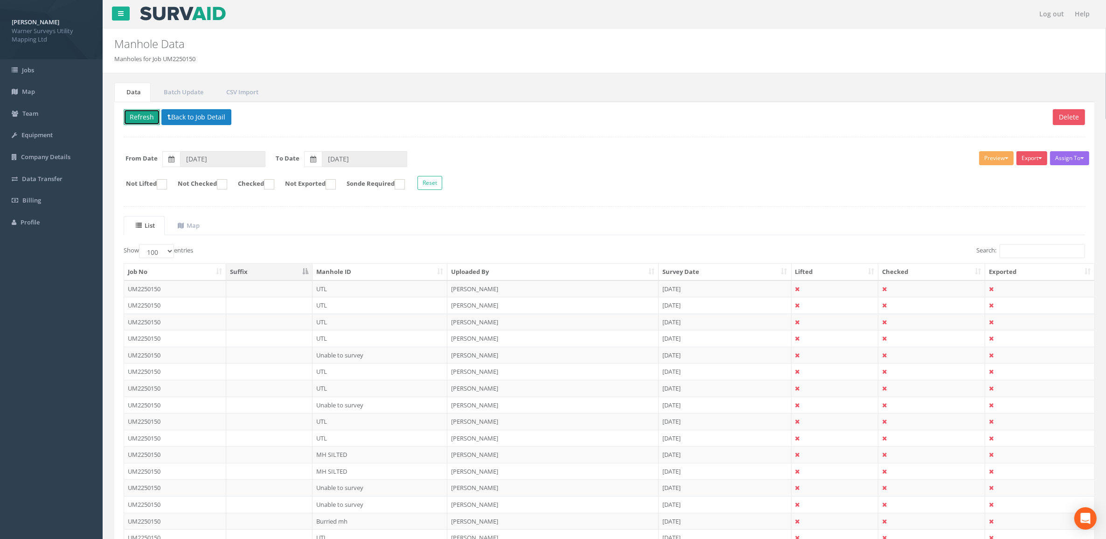
click at [128, 122] on button "Refresh" at bounding box center [142, 117] width 36 height 16
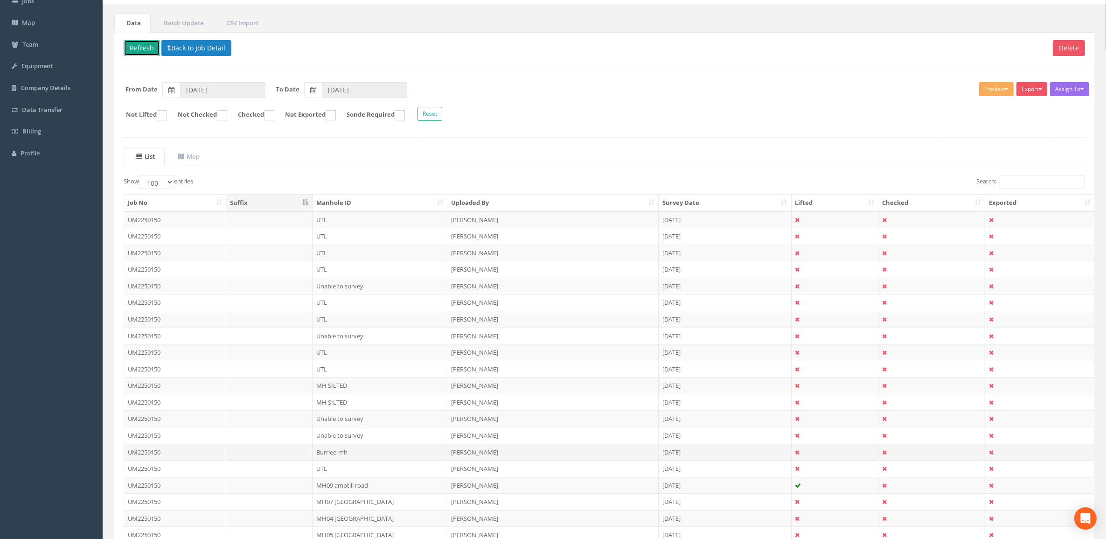
scroll to position [186, 0]
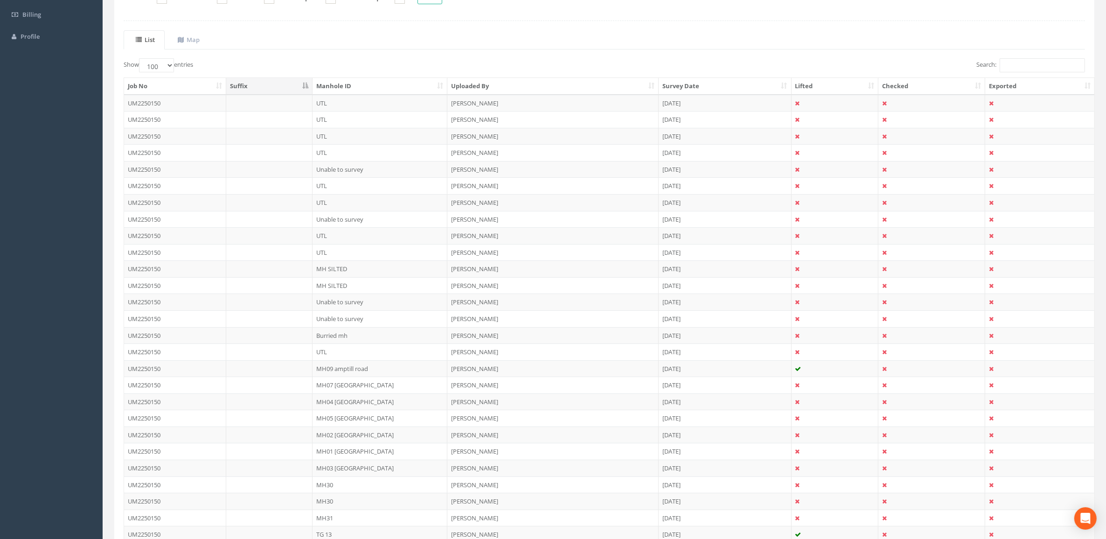
click at [368, 89] on th "Manhole ID" at bounding box center [380, 86] width 135 height 17
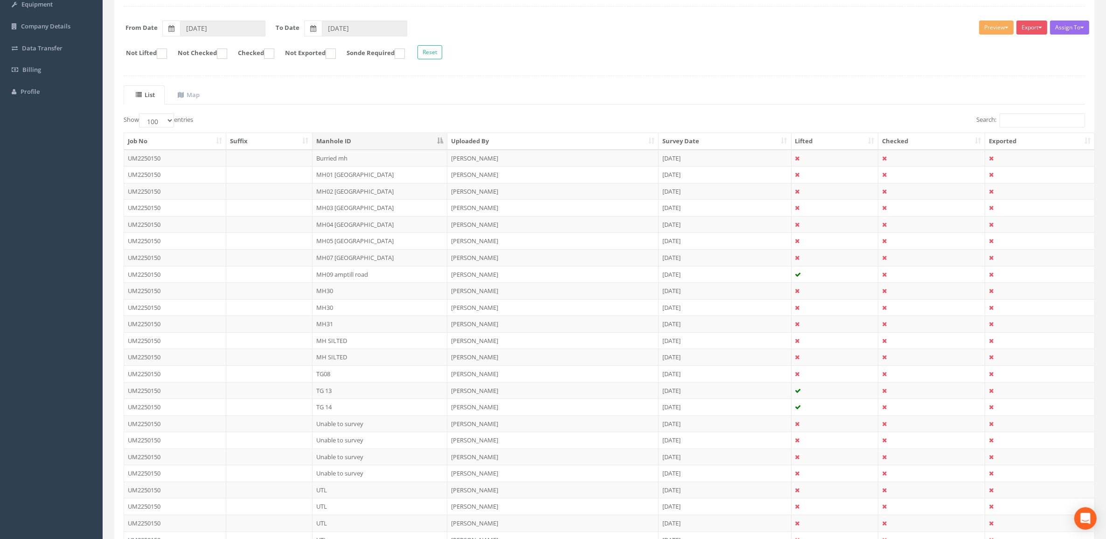
scroll to position [127, 0]
